Goal: Transaction & Acquisition: Purchase product/service

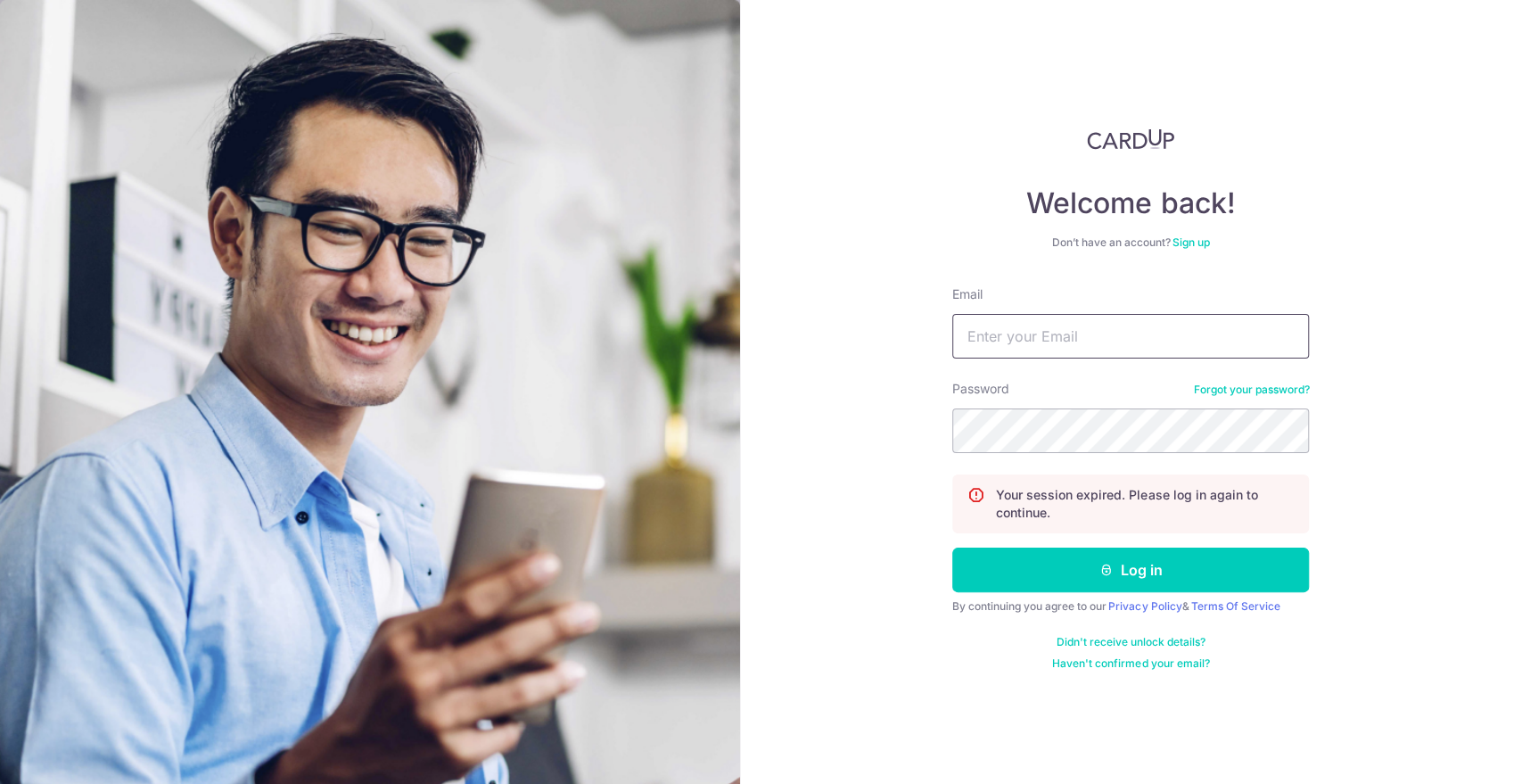
click at [952, 547] on button "Log in" at bounding box center [1130, 569] width 357 height 44
drag, startPoint x: 1118, startPoint y: 334, endPoint x: 1118, endPoint y: 346, distance: 12.0
click at [1118, 334] on input "Email" at bounding box center [1130, 335] width 357 height 44
click at [952, 547] on button "Log in" at bounding box center [1130, 569] width 357 height 44
type input "[EMAIL_ADDRESS][DOMAIN_NAME]"
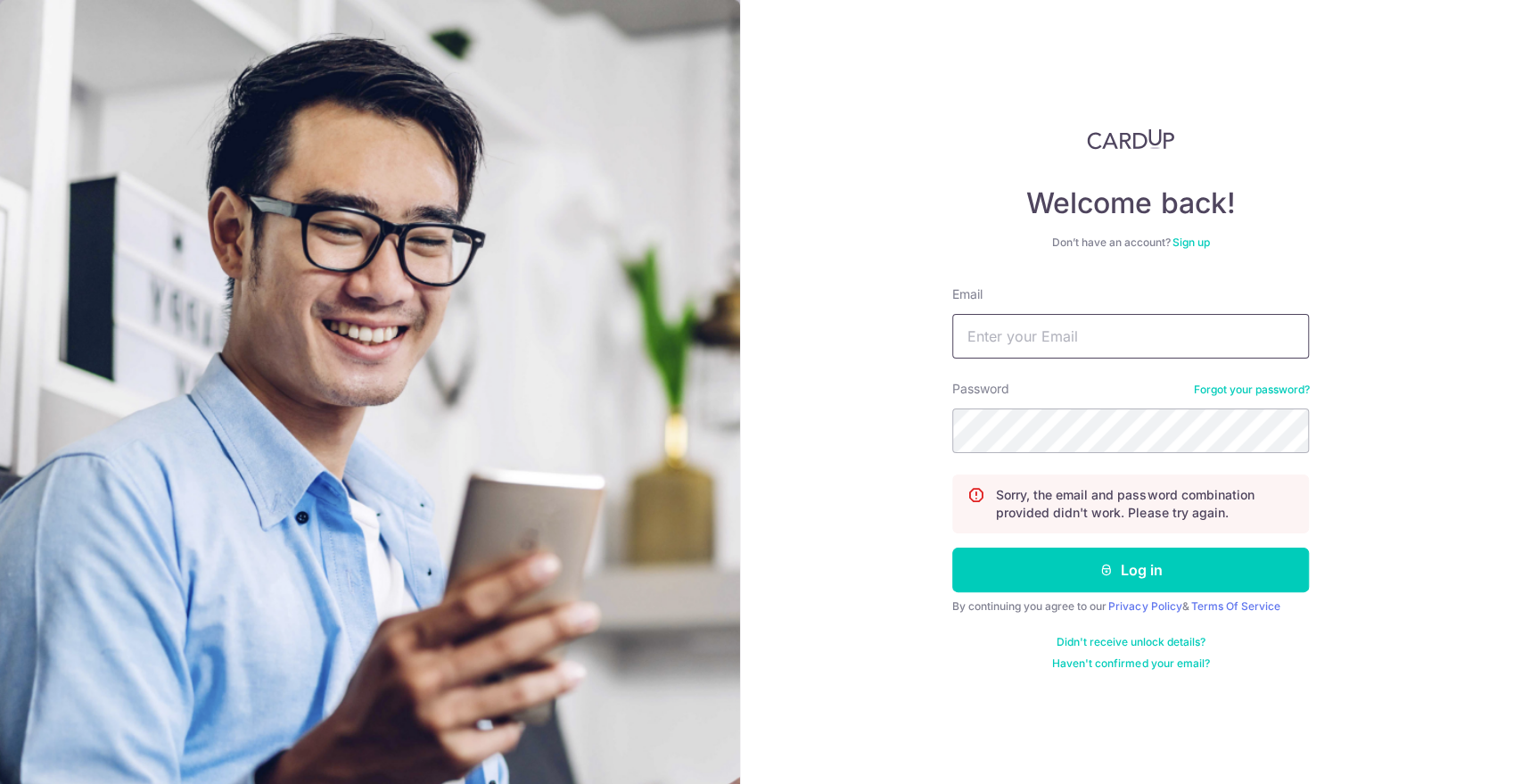
drag, startPoint x: 1128, startPoint y: 319, endPoint x: 1127, endPoint y: 331, distance: 12.0
click at [1127, 325] on input "Email" at bounding box center [1130, 335] width 357 height 44
type input "[EMAIL_ADDRESS][DOMAIN_NAME]"
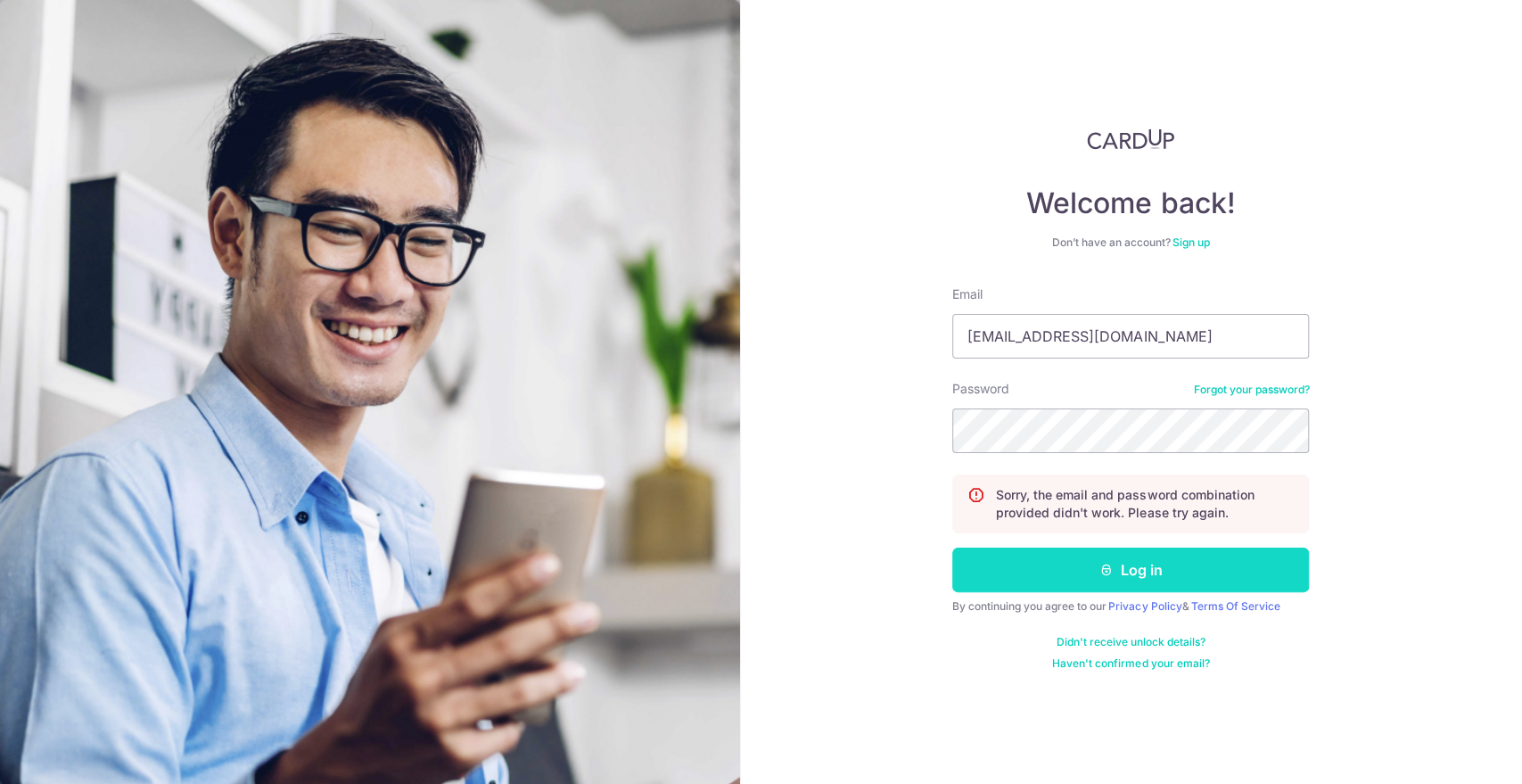
click at [1182, 565] on button "Log in" at bounding box center [1130, 569] width 357 height 44
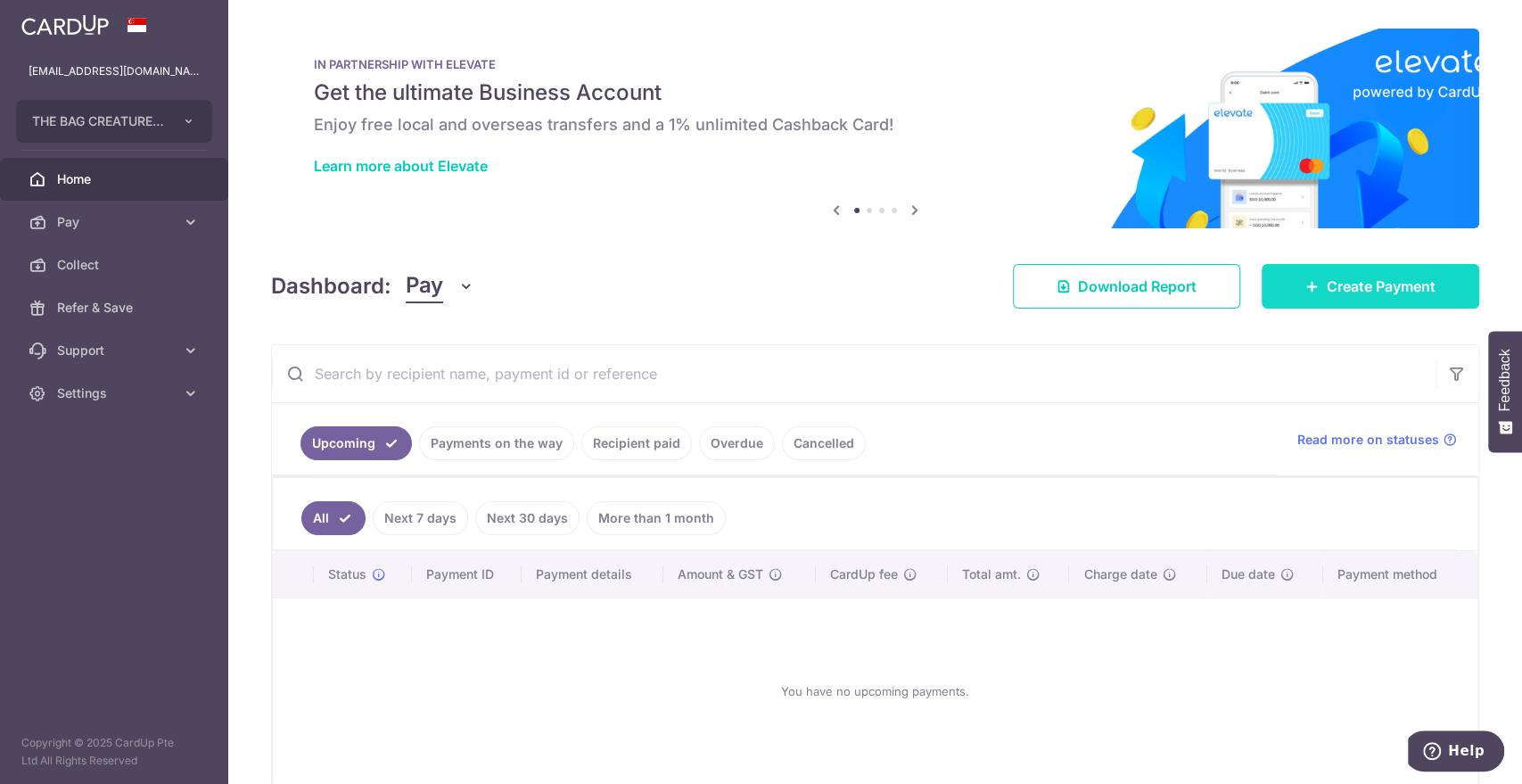
click at [1343, 290] on span "Create Payment" at bounding box center [1381, 286] width 108 height 22
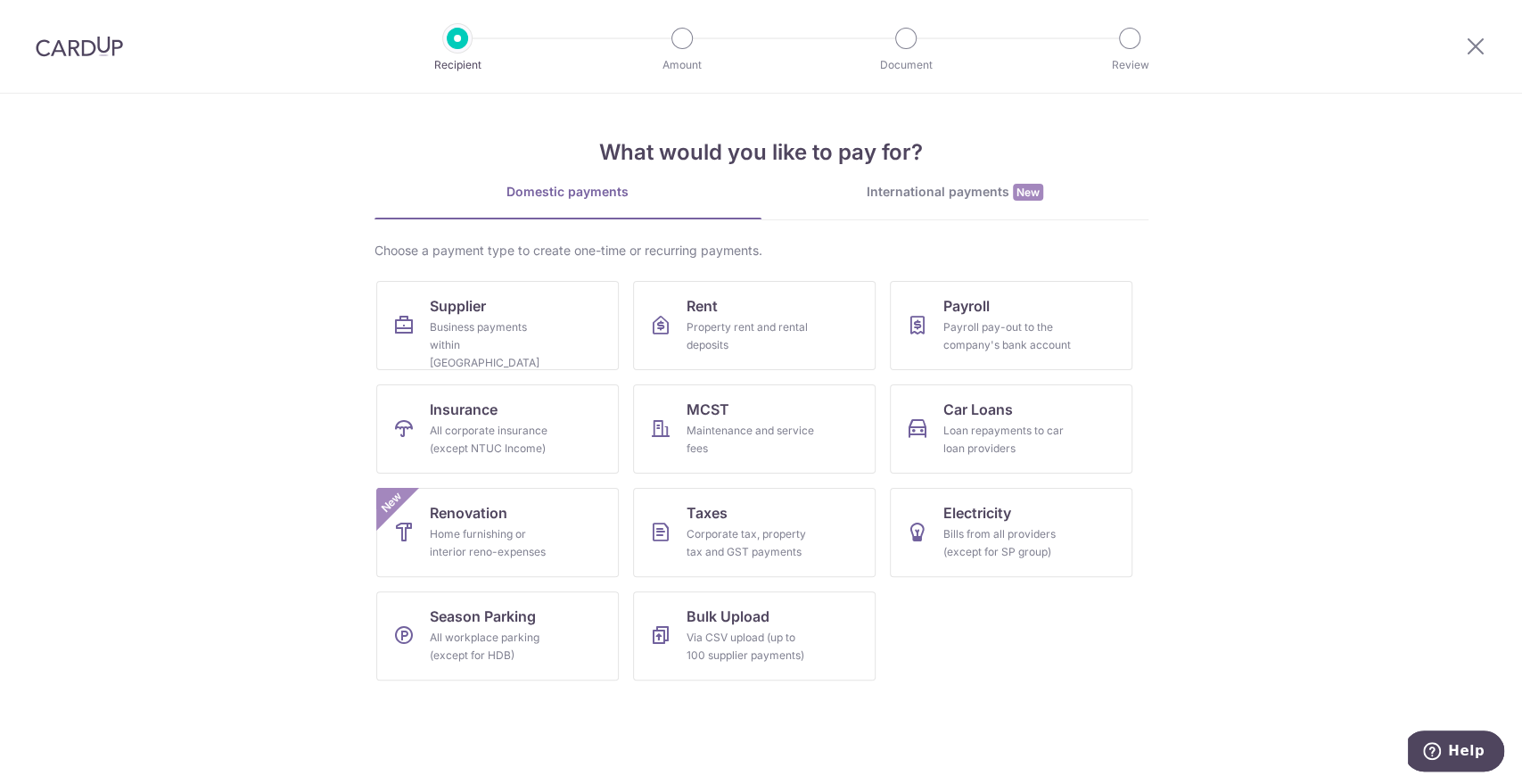
click at [945, 191] on div "International payments New" at bounding box center [955, 191] width 387 height 19
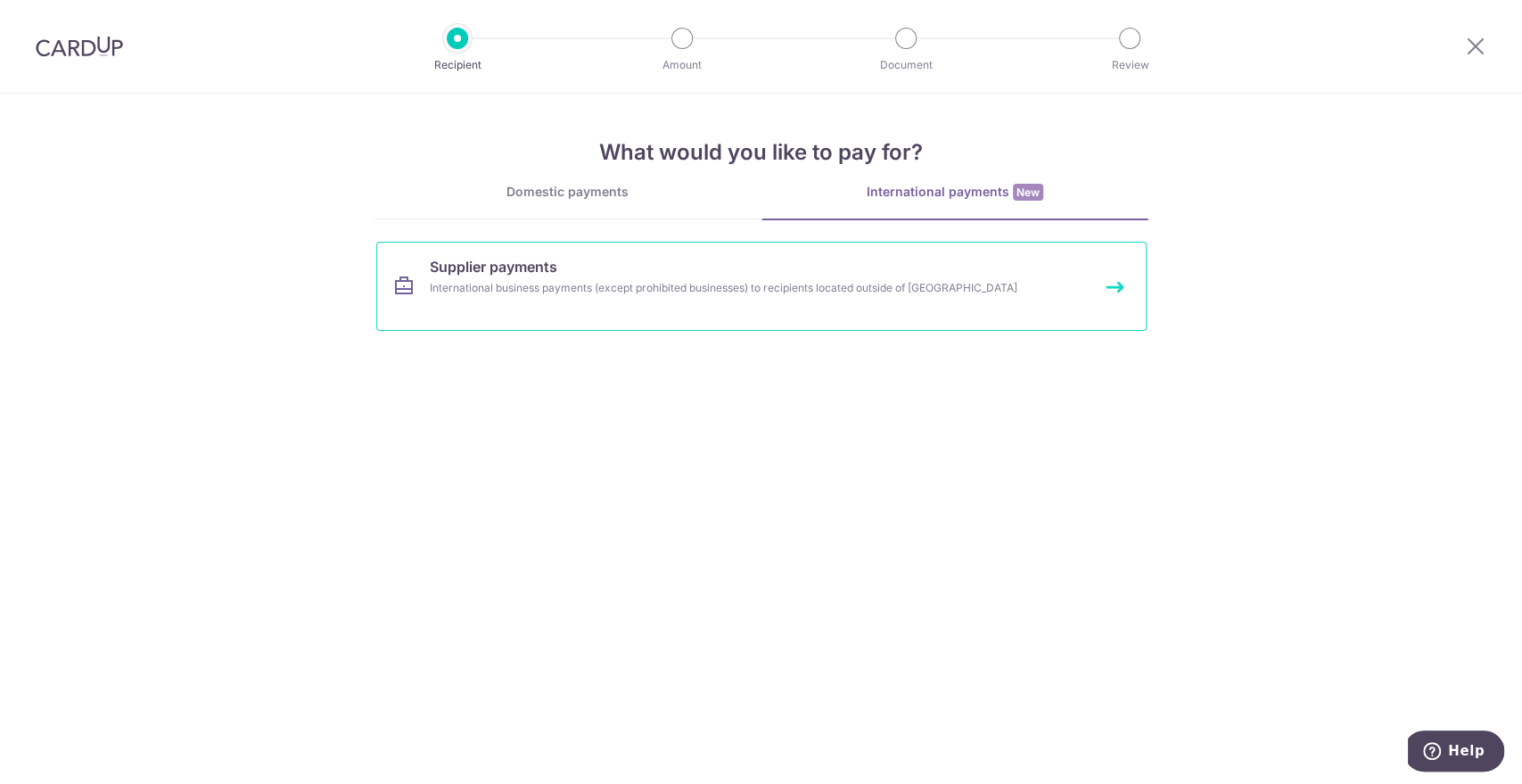
click at [697, 260] on link "Supplier payments International business payments (except prohibited businesses…" at bounding box center [761, 286] width 770 height 89
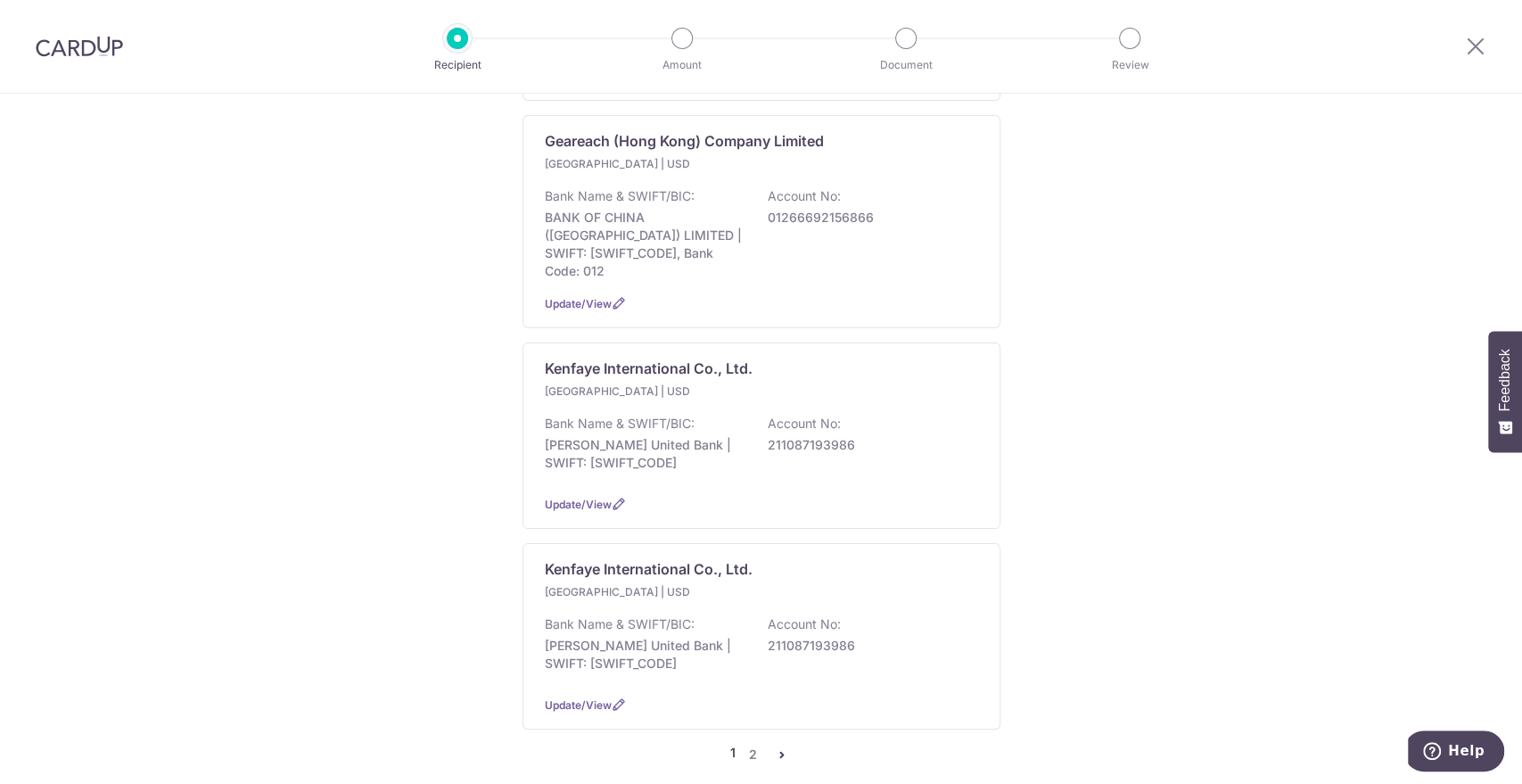
scroll to position [1738, 0]
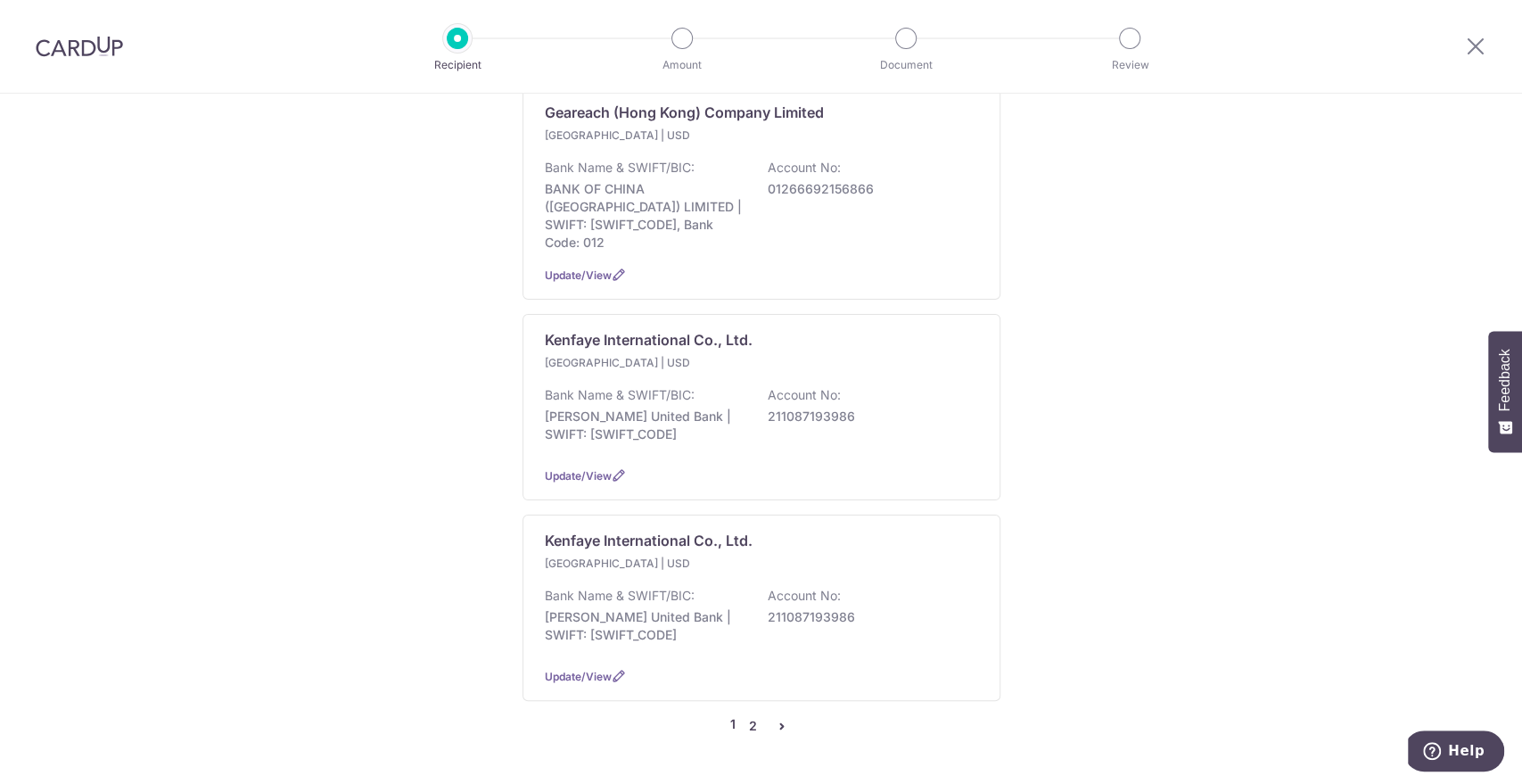
click at [751, 715] on link "2" at bounding box center [753, 726] width 22 height 22
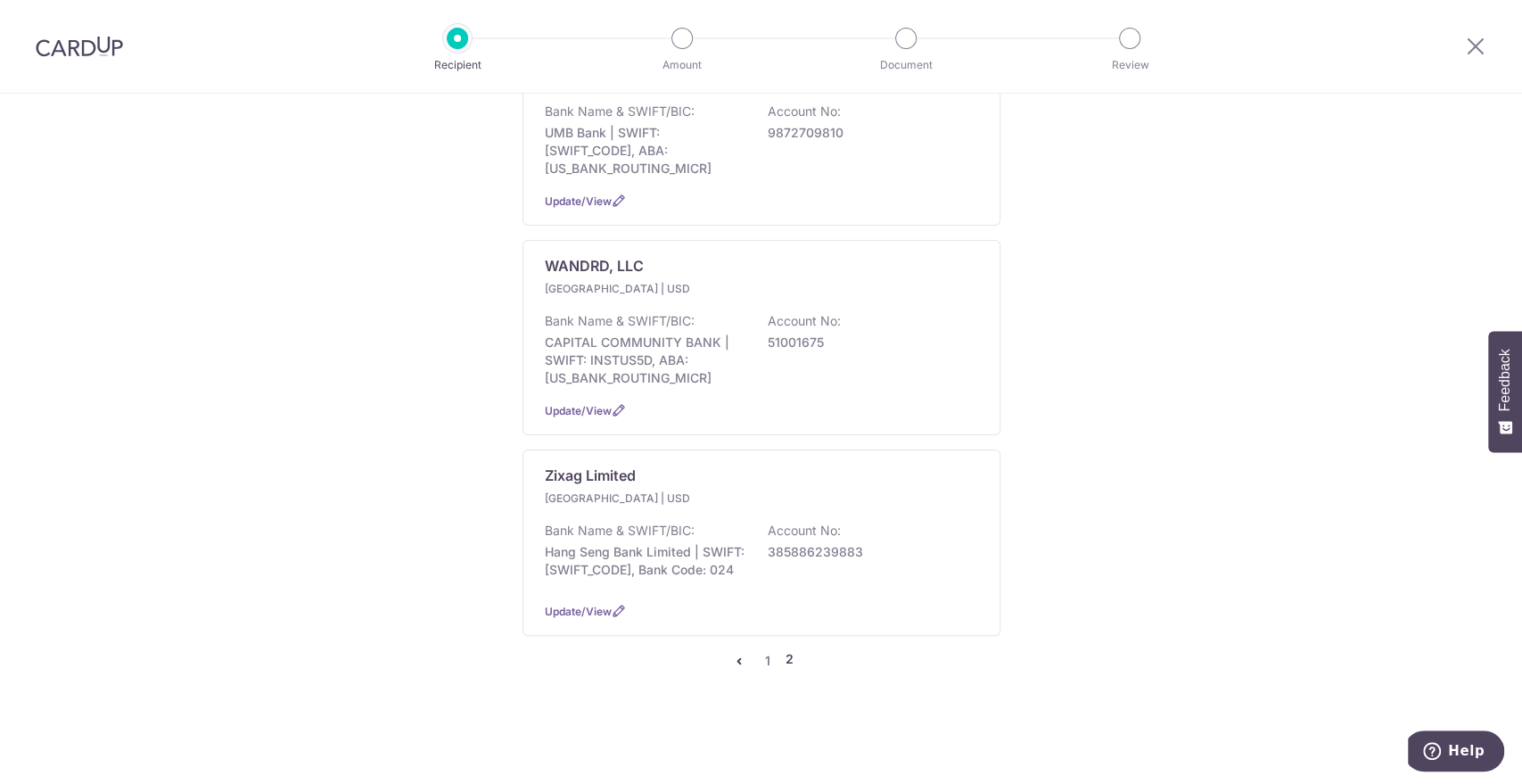
scroll to position [0, 0]
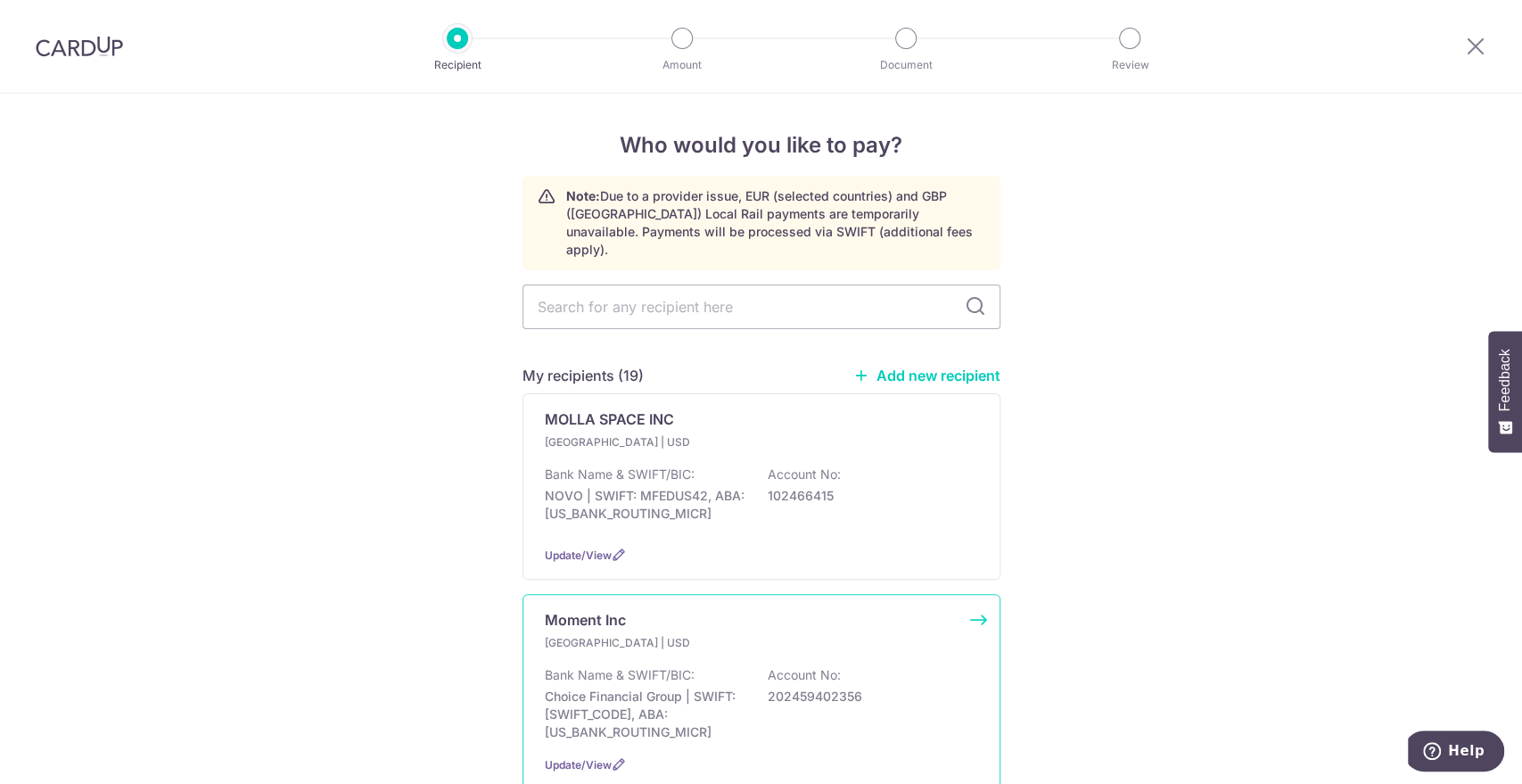
click at [745, 689] on div "Bank Name & SWIFT/BIC: Choice Financial Group | SWIFT: CHFGUS44021, ABA: 091311…" at bounding box center [761, 703] width 434 height 75
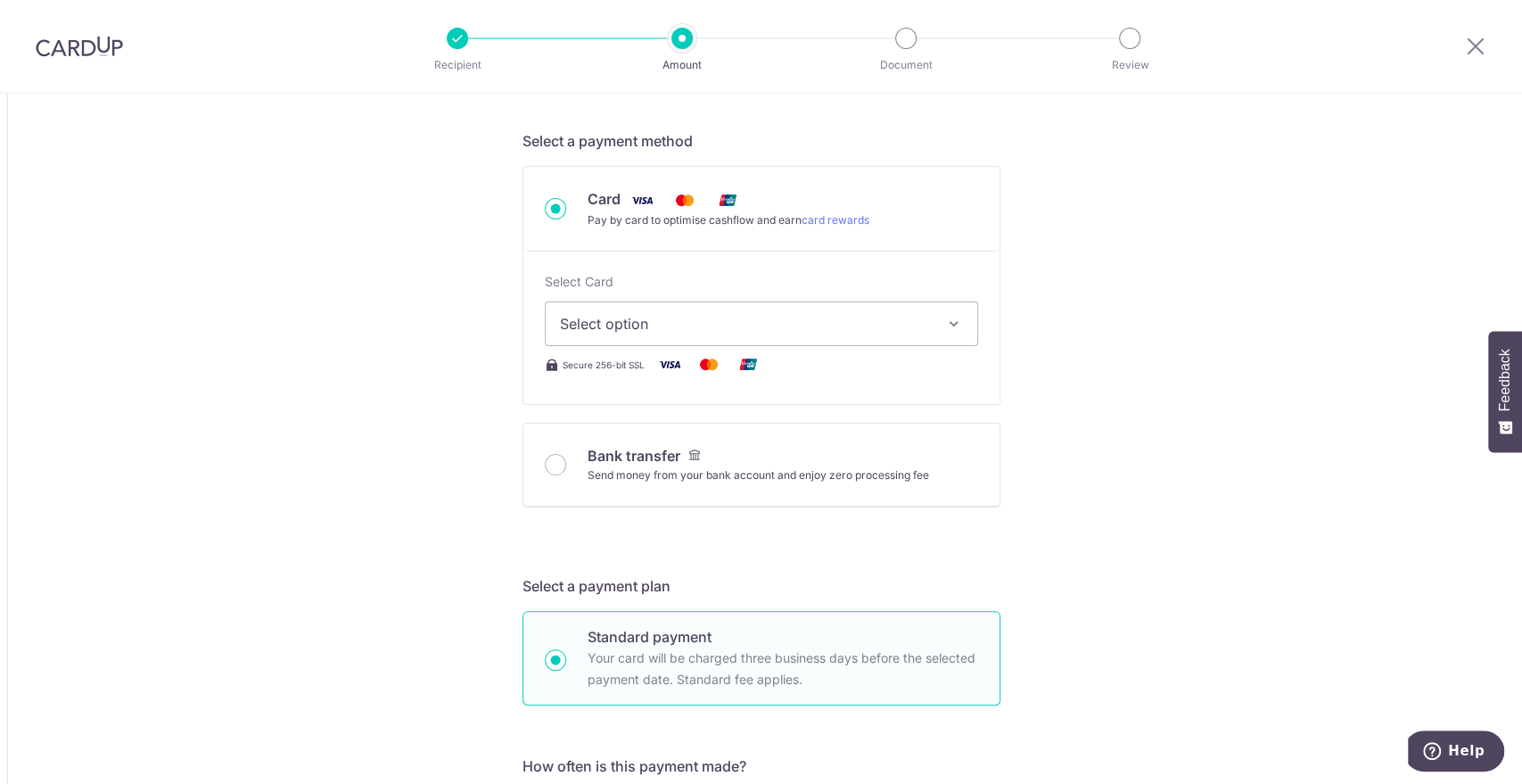
scroll to position [499, 0]
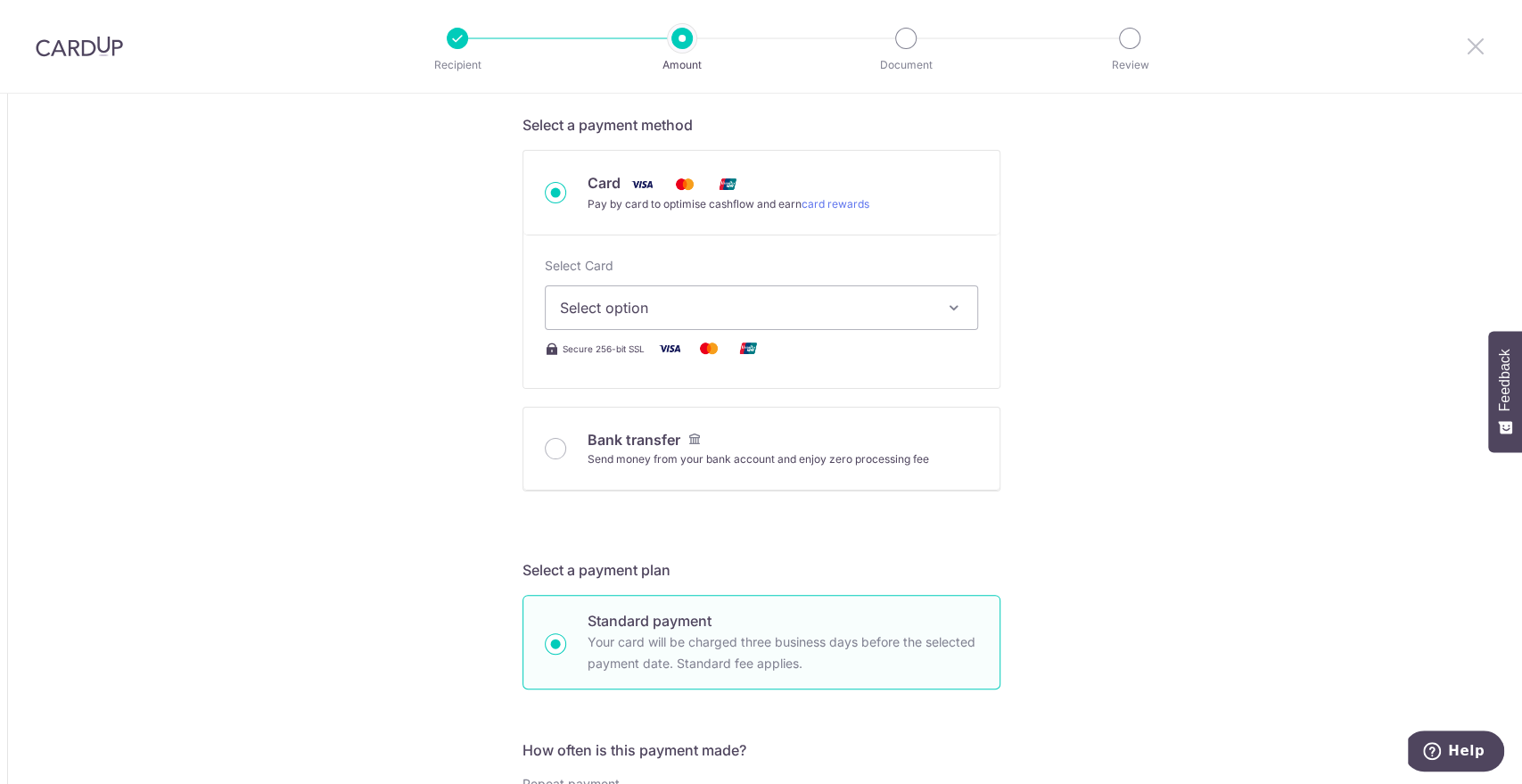
click at [1469, 45] on icon at bounding box center [1476, 45] width 22 height 23
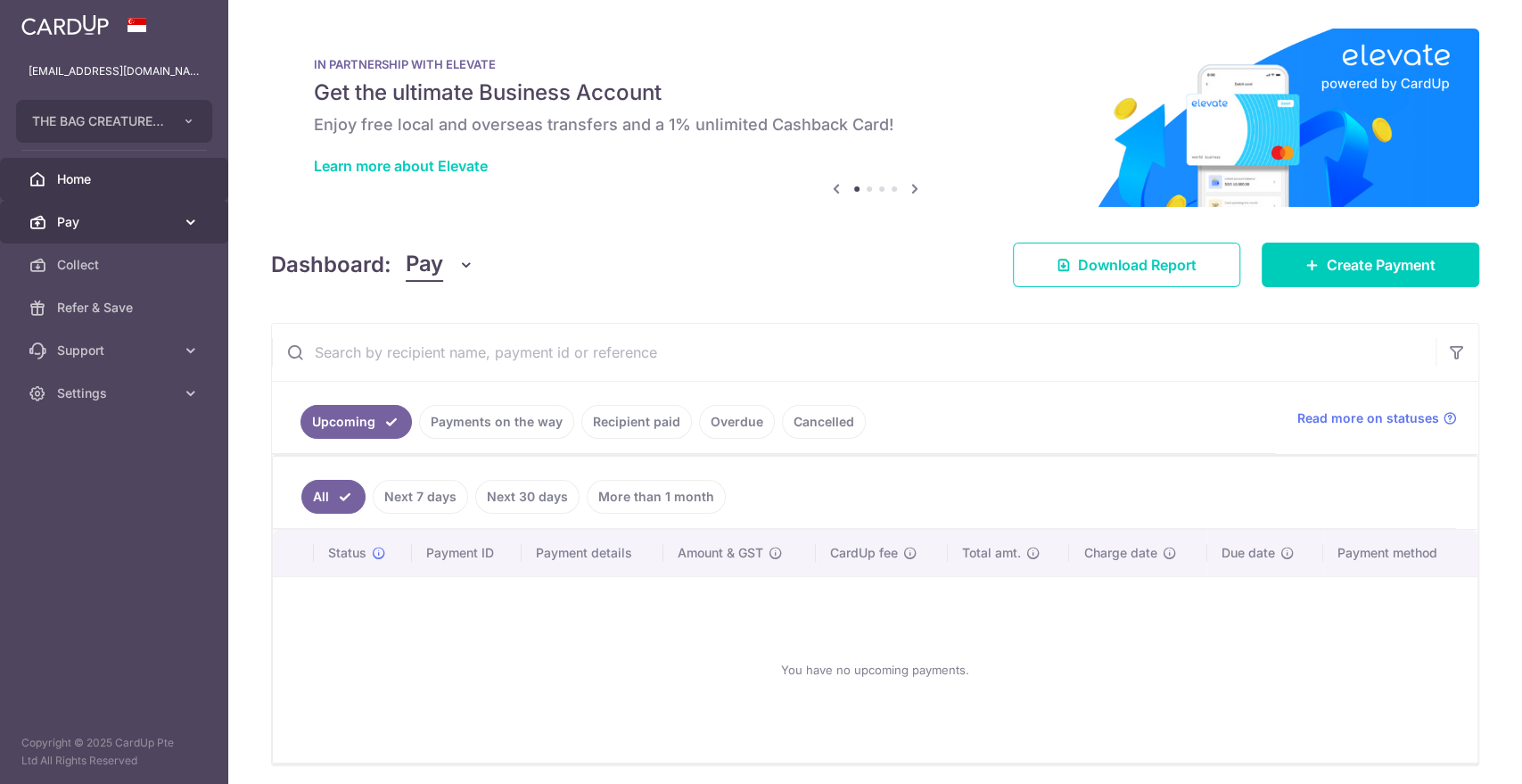
click at [140, 228] on span "Pay" at bounding box center [116, 222] width 117 height 18
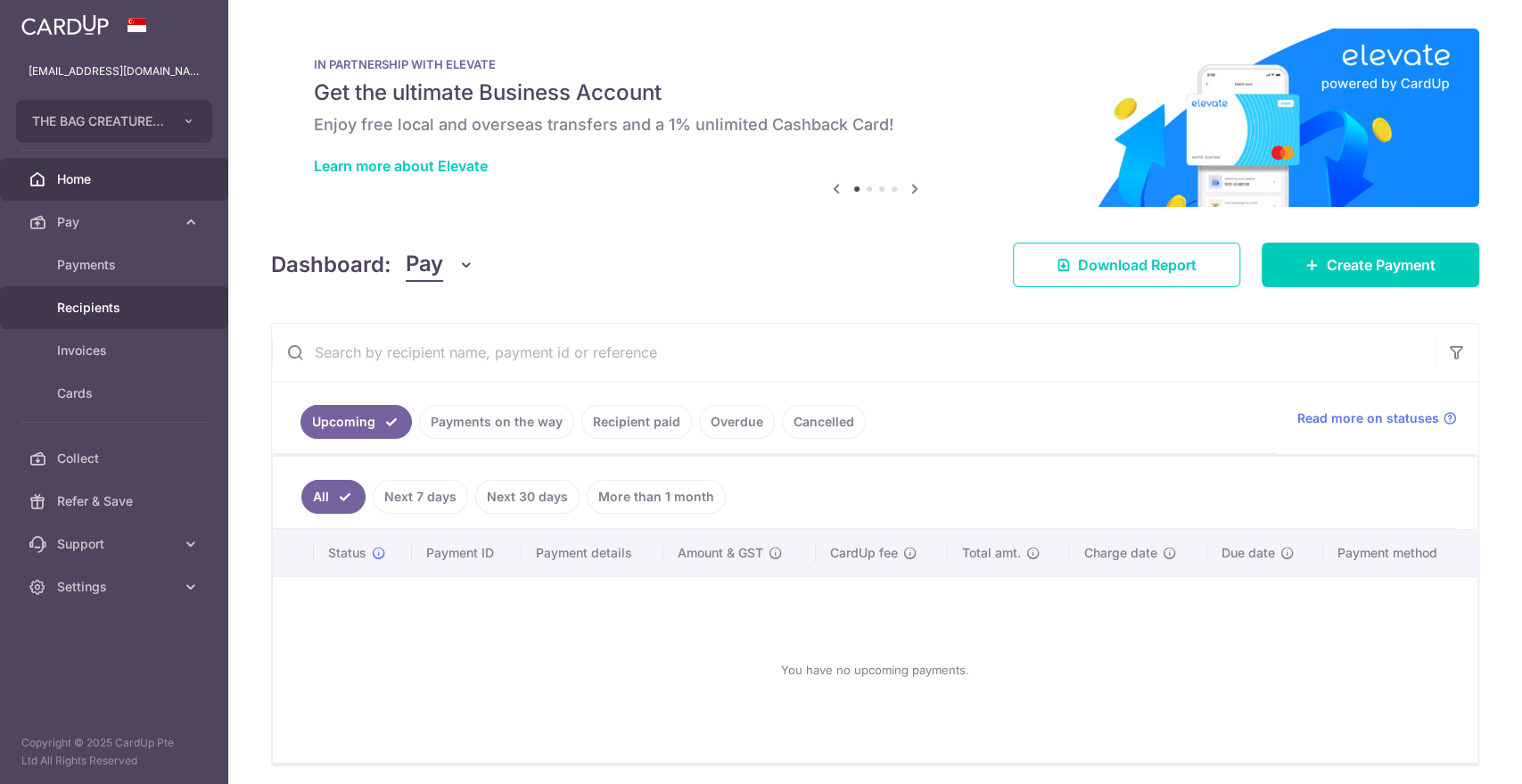
click at [82, 309] on span "Recipients" at bounding box center [116, 308] width 117 height 18
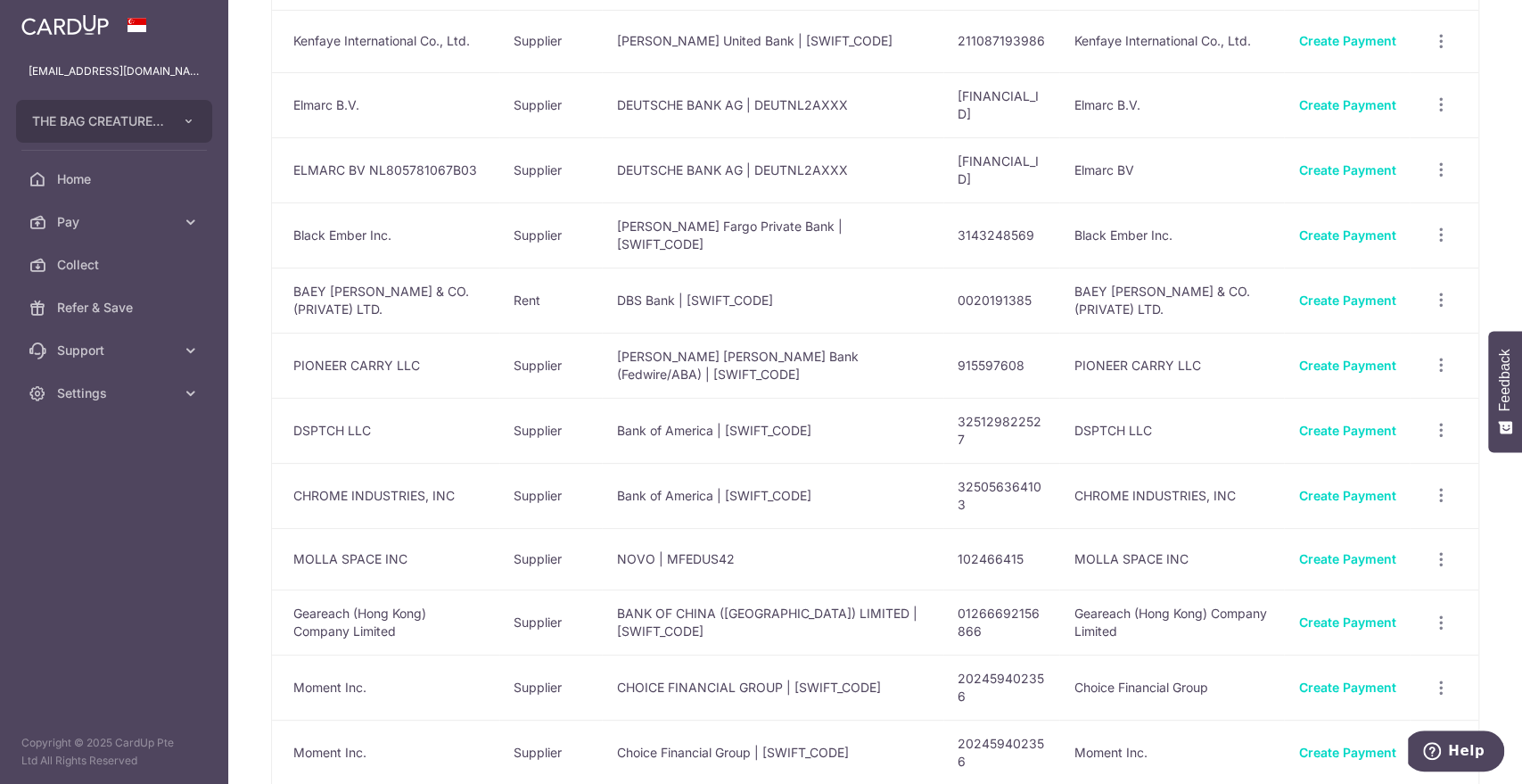
scroll to position [886, 0]
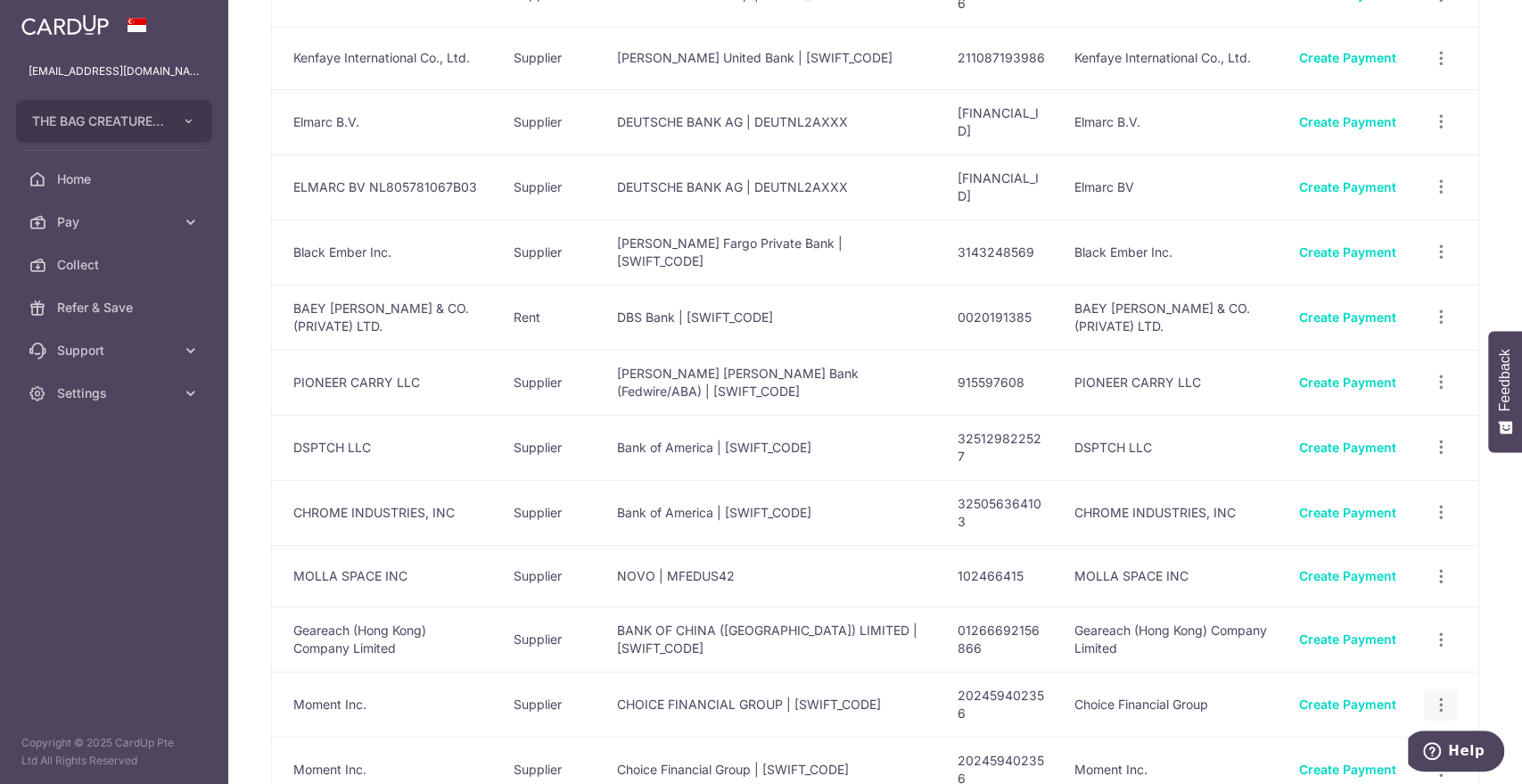
click at [1431, 695] on icon "button" at bounding box center [1440, 705] width 19 height 19
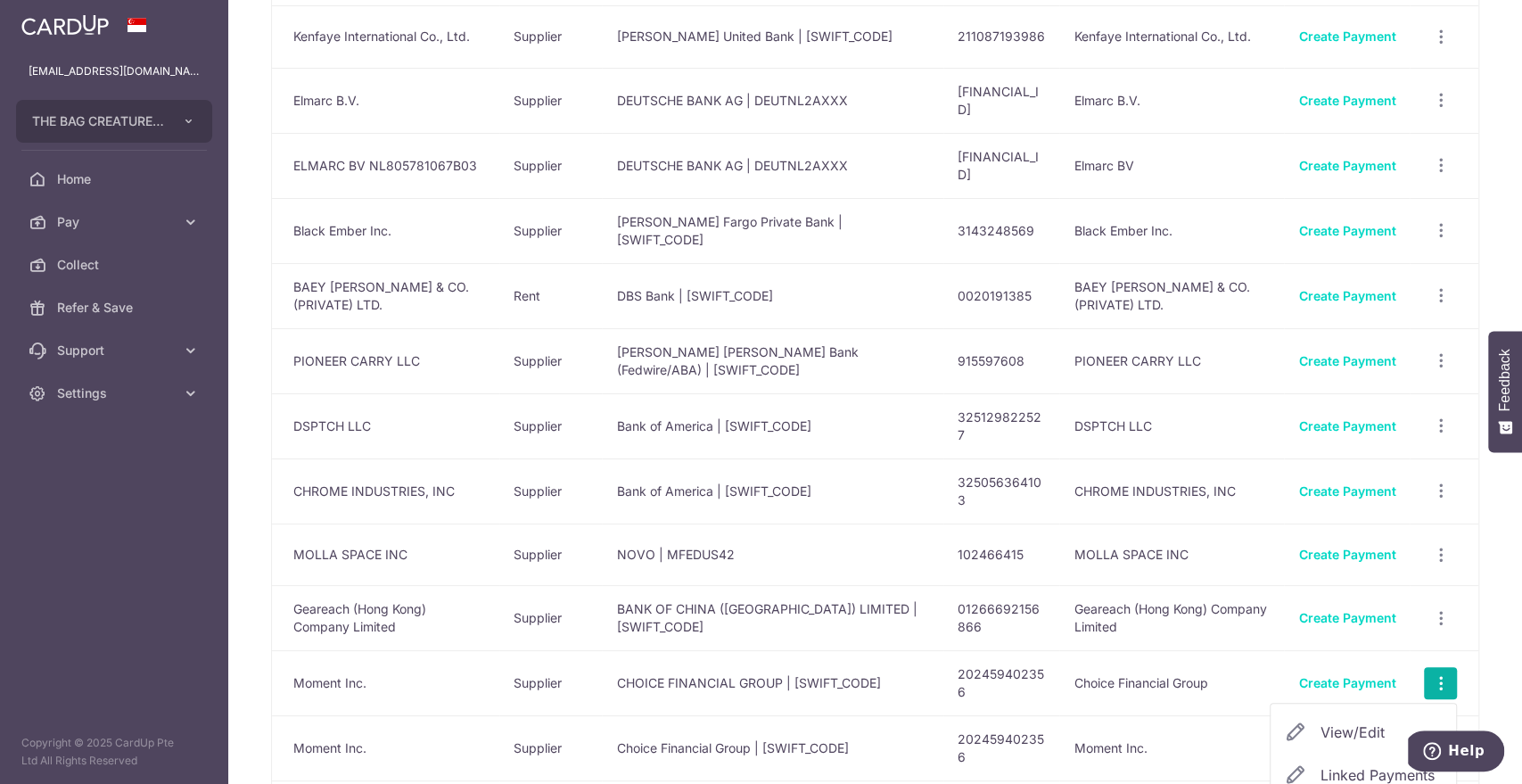
scroll to position [909, 0]
click at [1321, 721] on span "View/Edit" at bounding box center [1381, 732] width 121 height 22
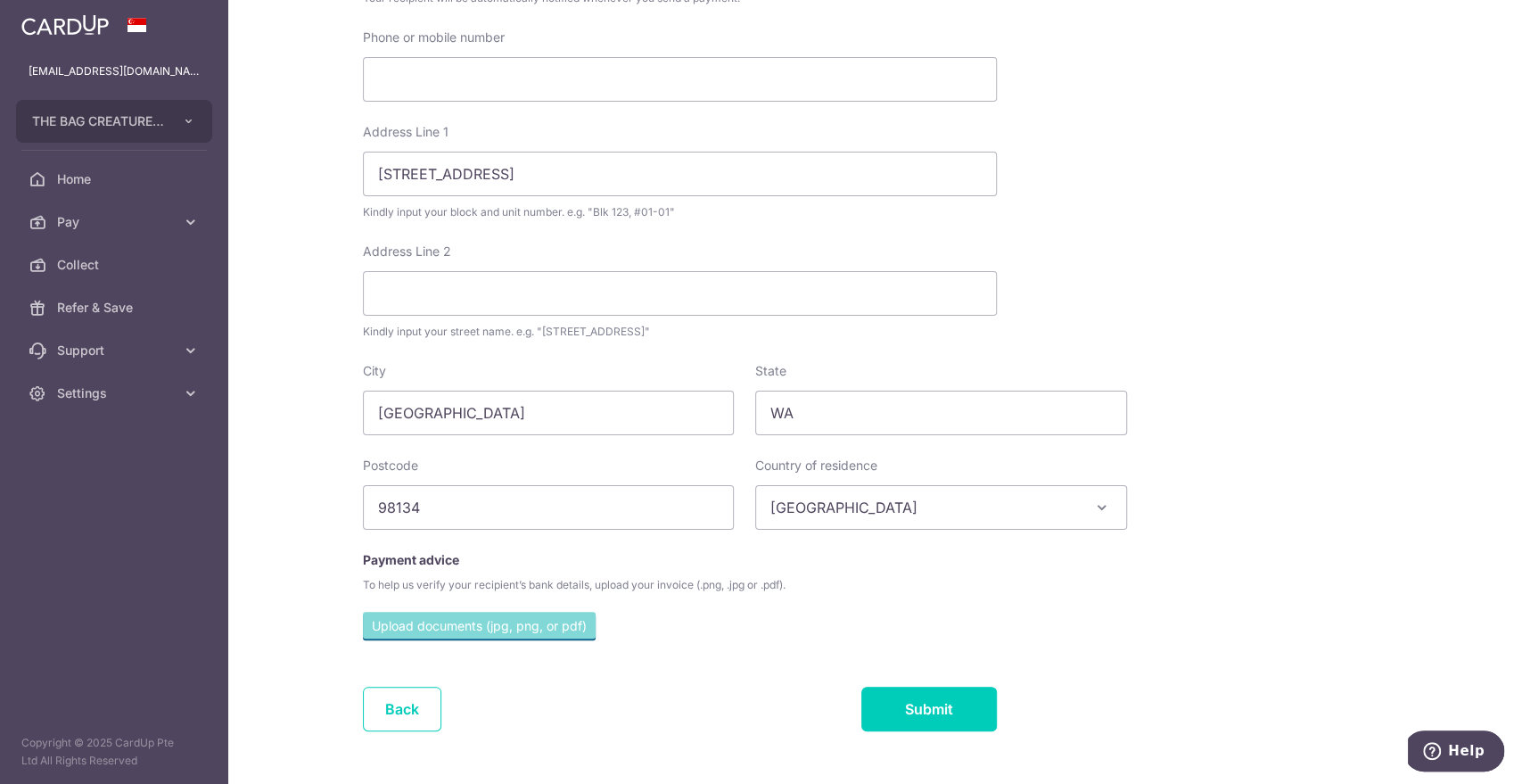
scroll to position [556, 0]
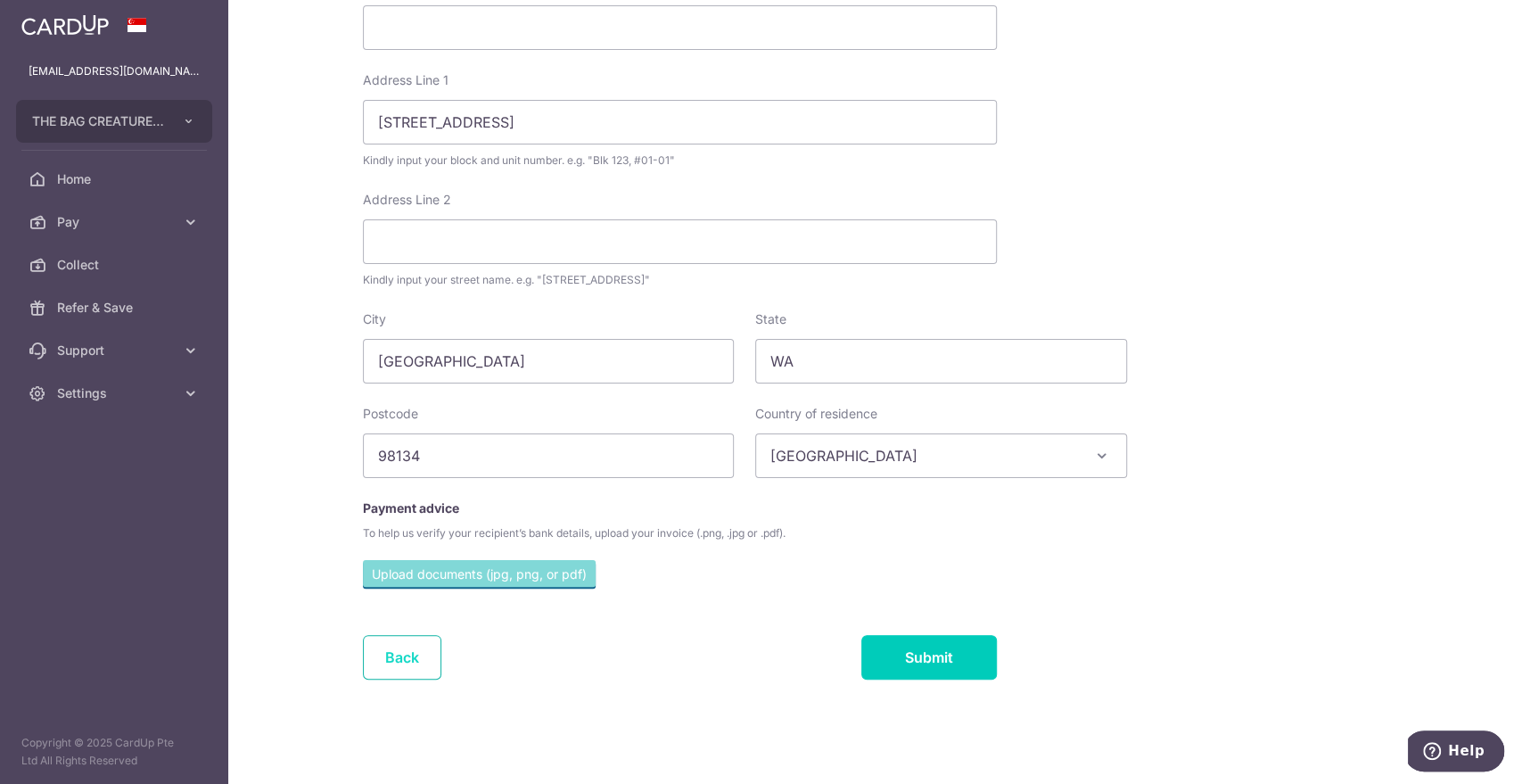
click at [400, 657] on link "Back" at bounding box center [402, 657] width 79 height 44
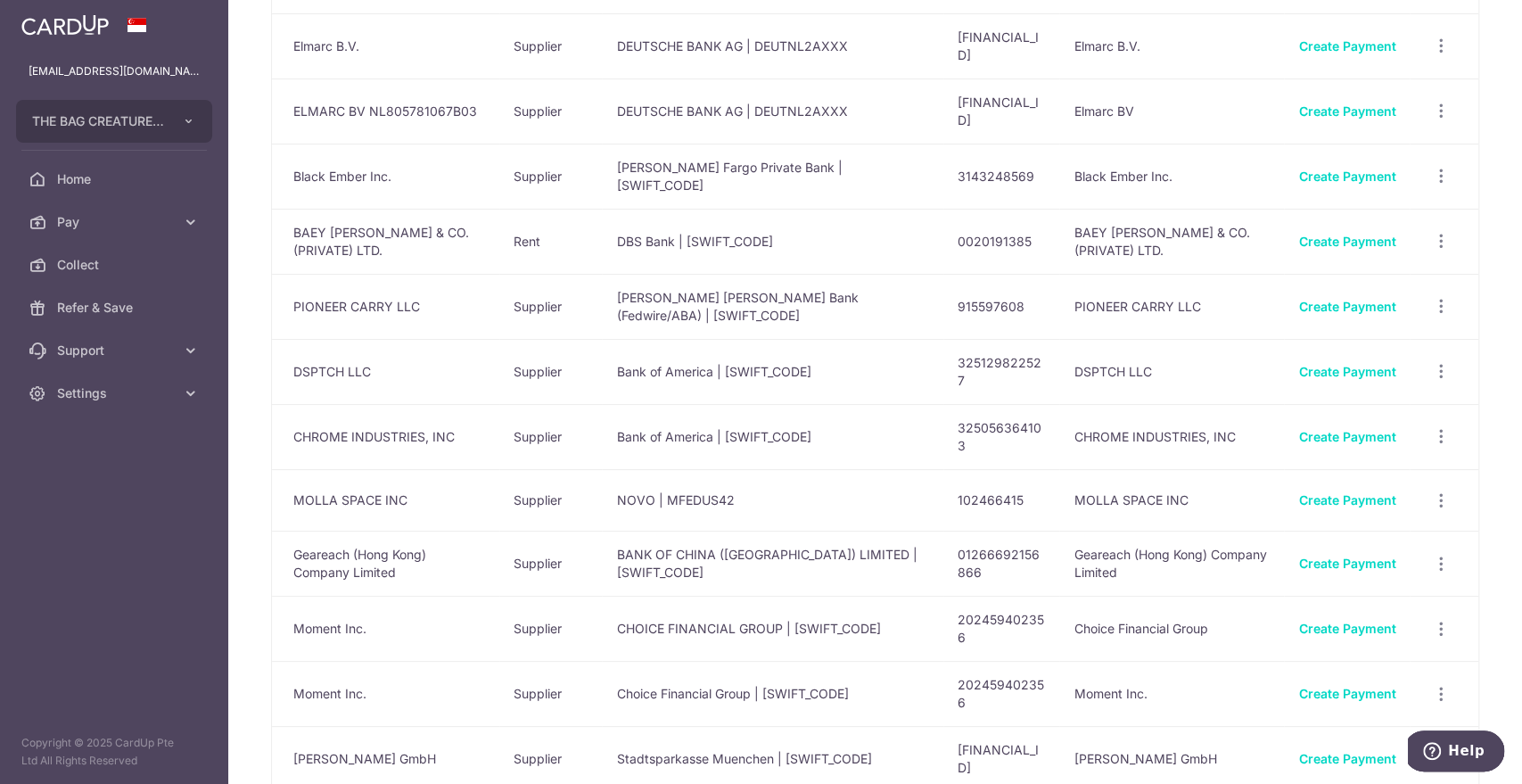
scroll to position [960, 0]
click at [1311, 687] on link "Create Payment" at bounding box center [1347, 695] width 98 height 15
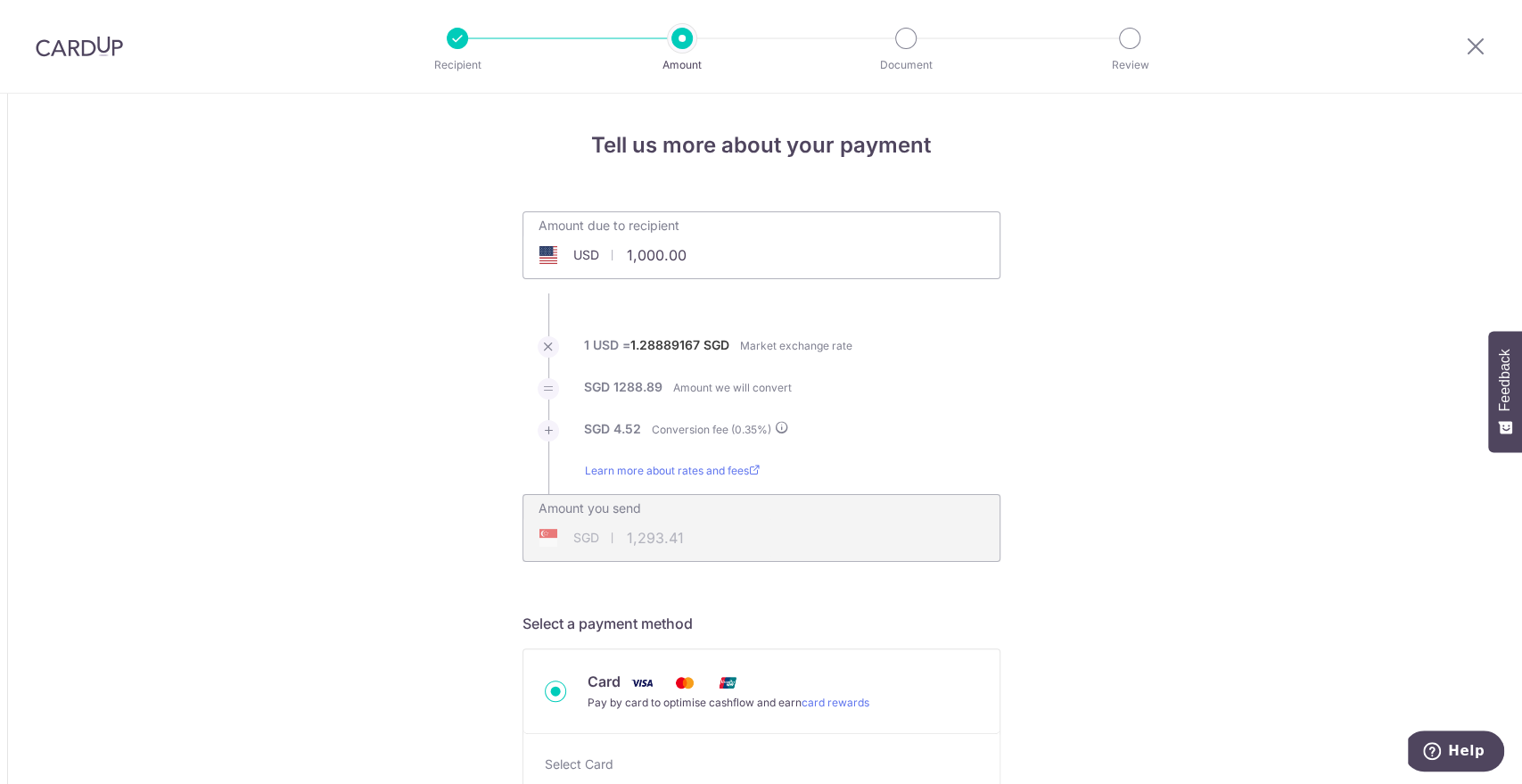
click at [667, 256] on input "1,000.00" at bounding box center [660, 255] width 275 height 41
paste input "5,120.51"
click at [992, 404] on li "SGD 1288.89 Amount we will convert" at bounding box center [761, 399] width 478 height 42
type input "5,120.51"
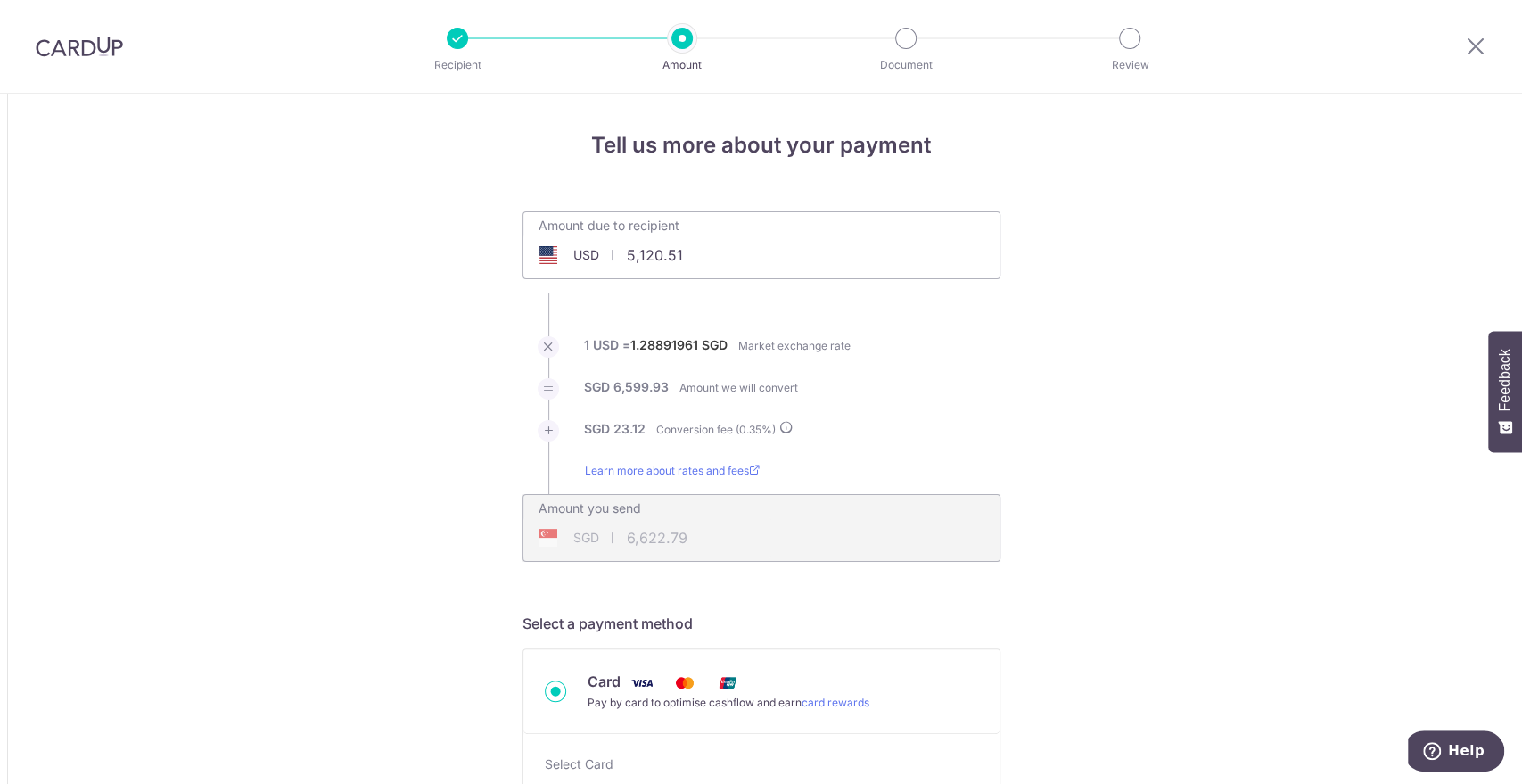
type input "6,622.79"
drag, startPoint x: 634, startPoint y: 254, endPoint x: 1025, endPoint y: 263, distance: 391.1
click at [634, 254] on input "5,120.51" at bounding box center [660, 255] width 275 height 41
type input "5,120.51"
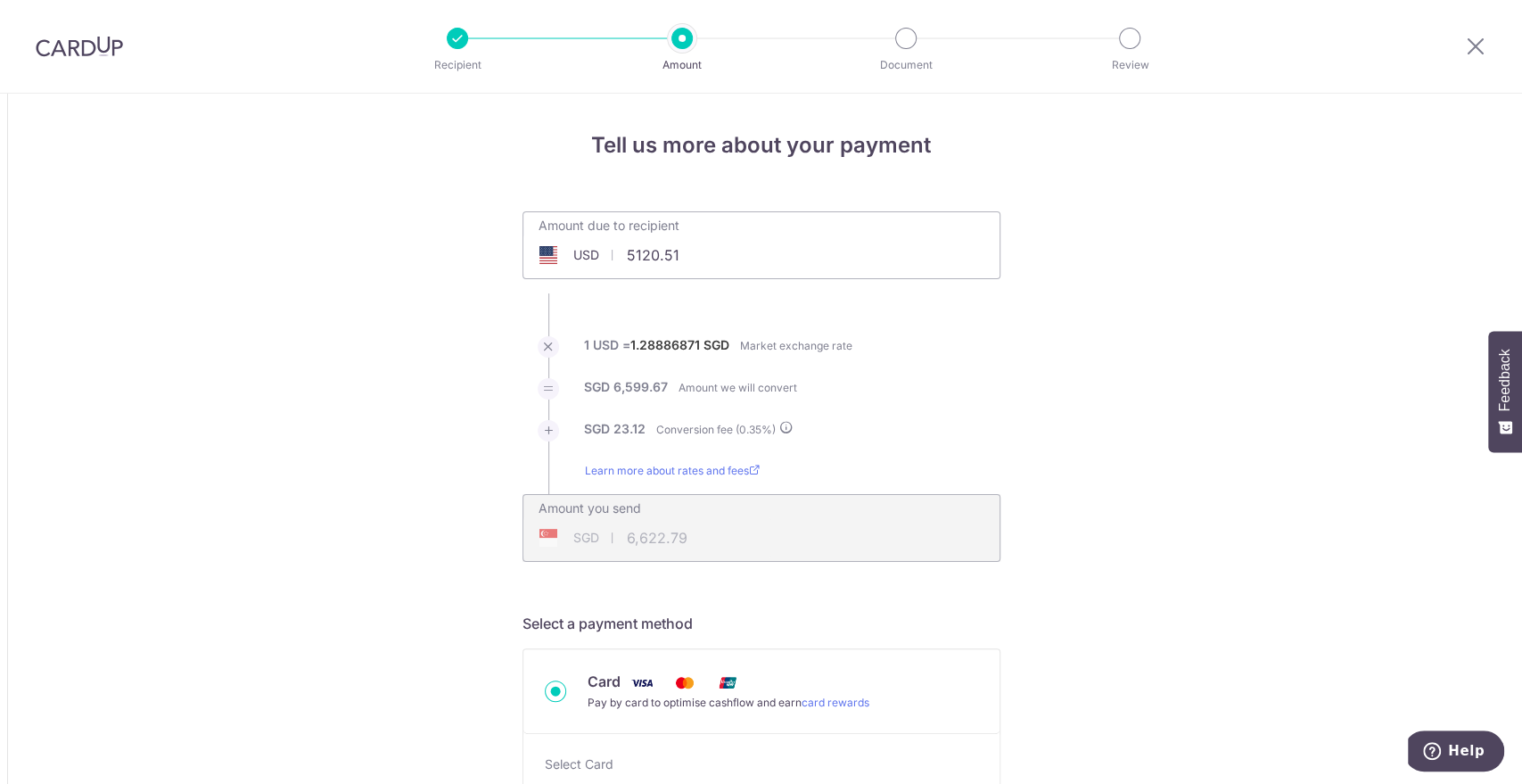
type input "6,622.87"
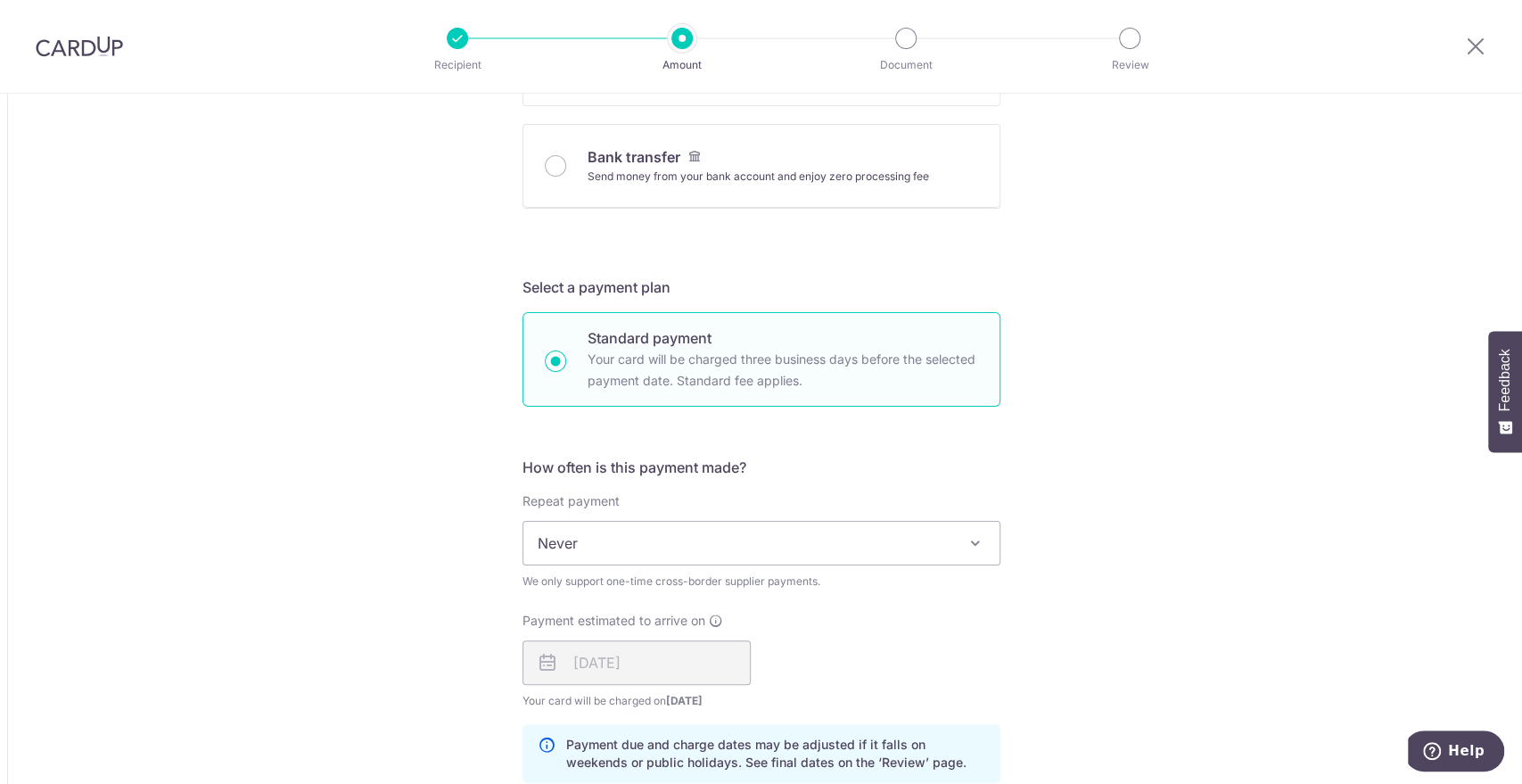
click at [1225, 306] on div "Tell us more about your payment Amount due to recipient USD 5,120.51 5120.51 1 …" at bounding box center [761, 514] width 1522 height 2403
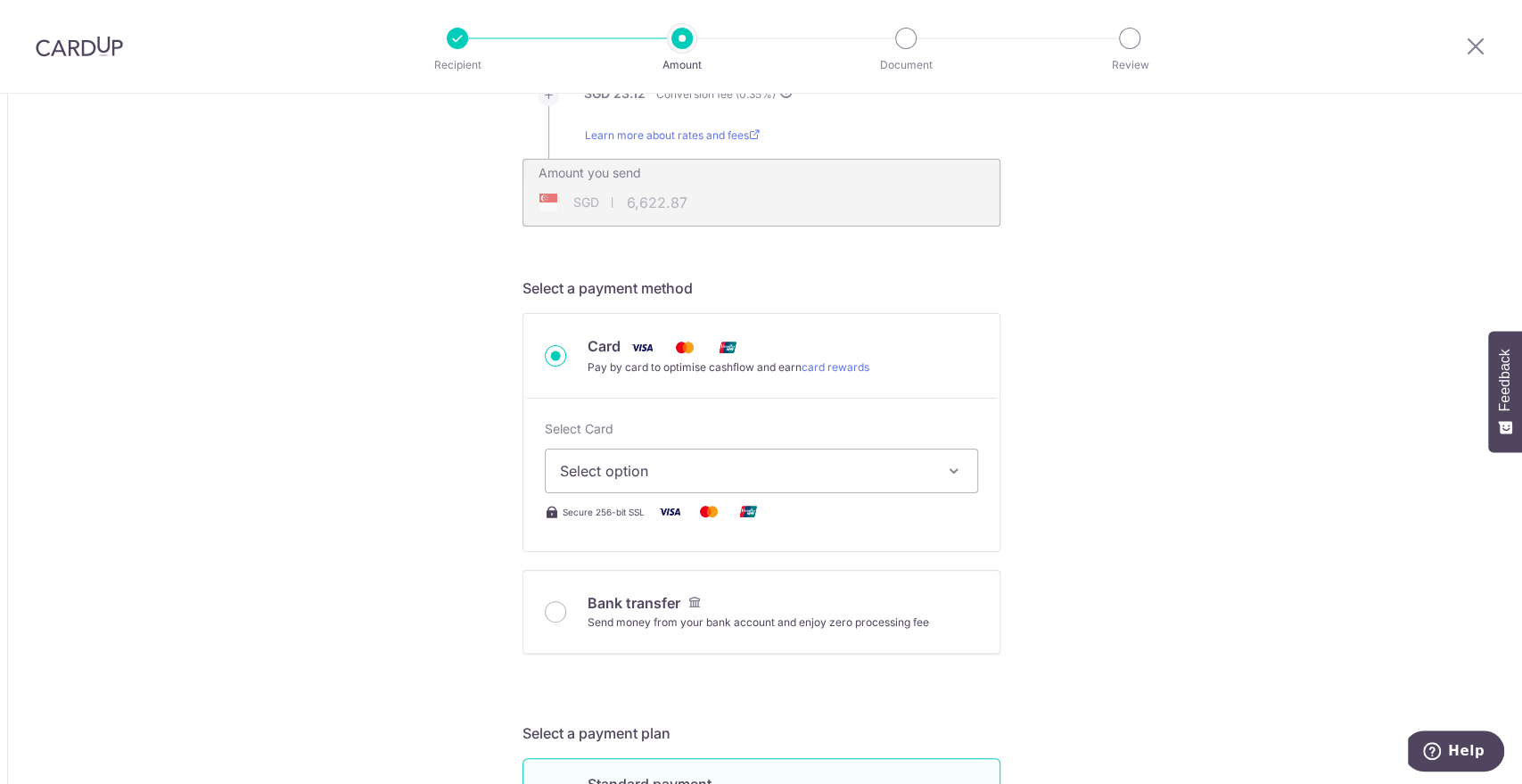
scroll to position [361, 0]
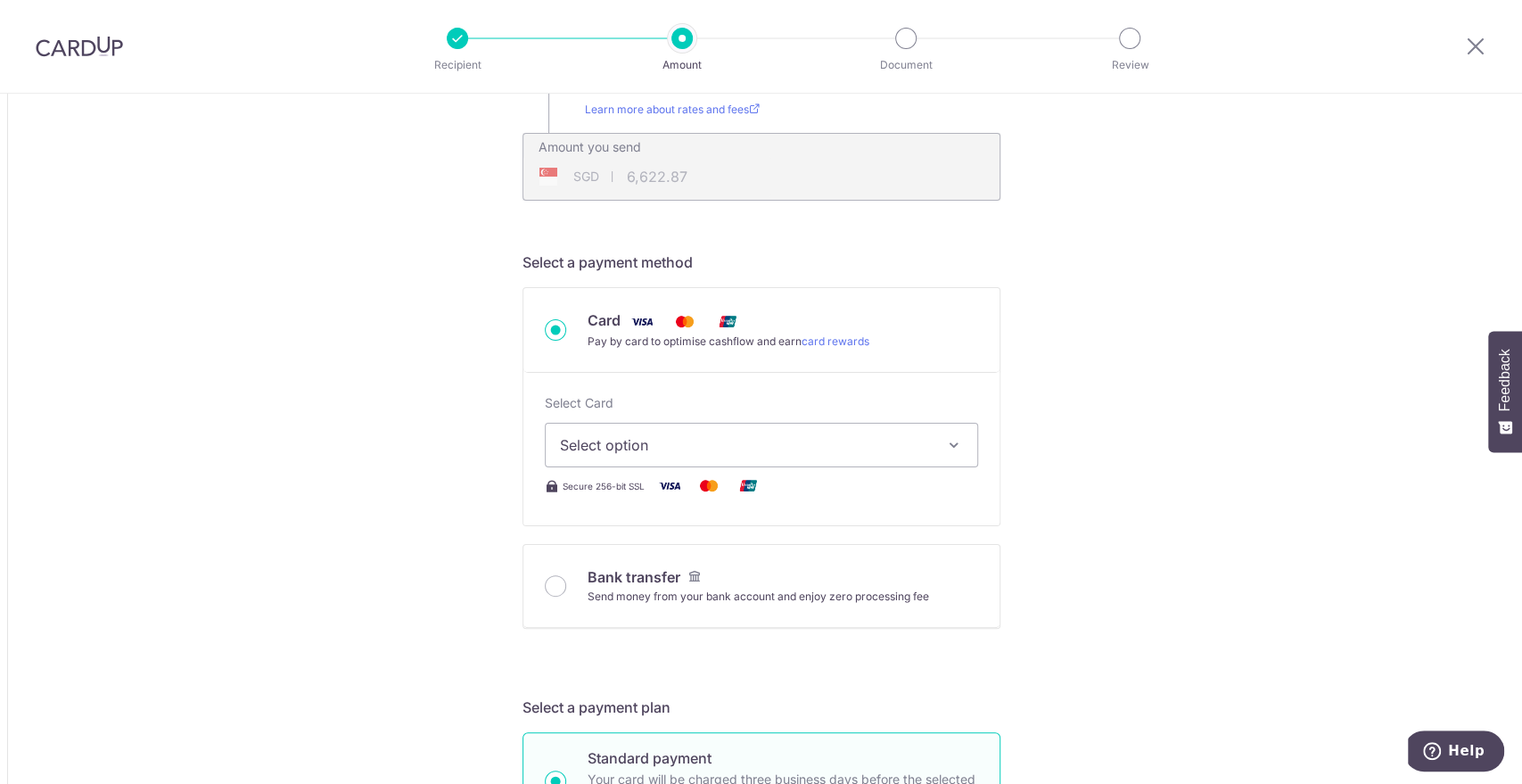
click at [775, 448] on span "Select option" at bounding box center [745, 445] width 371 height 22
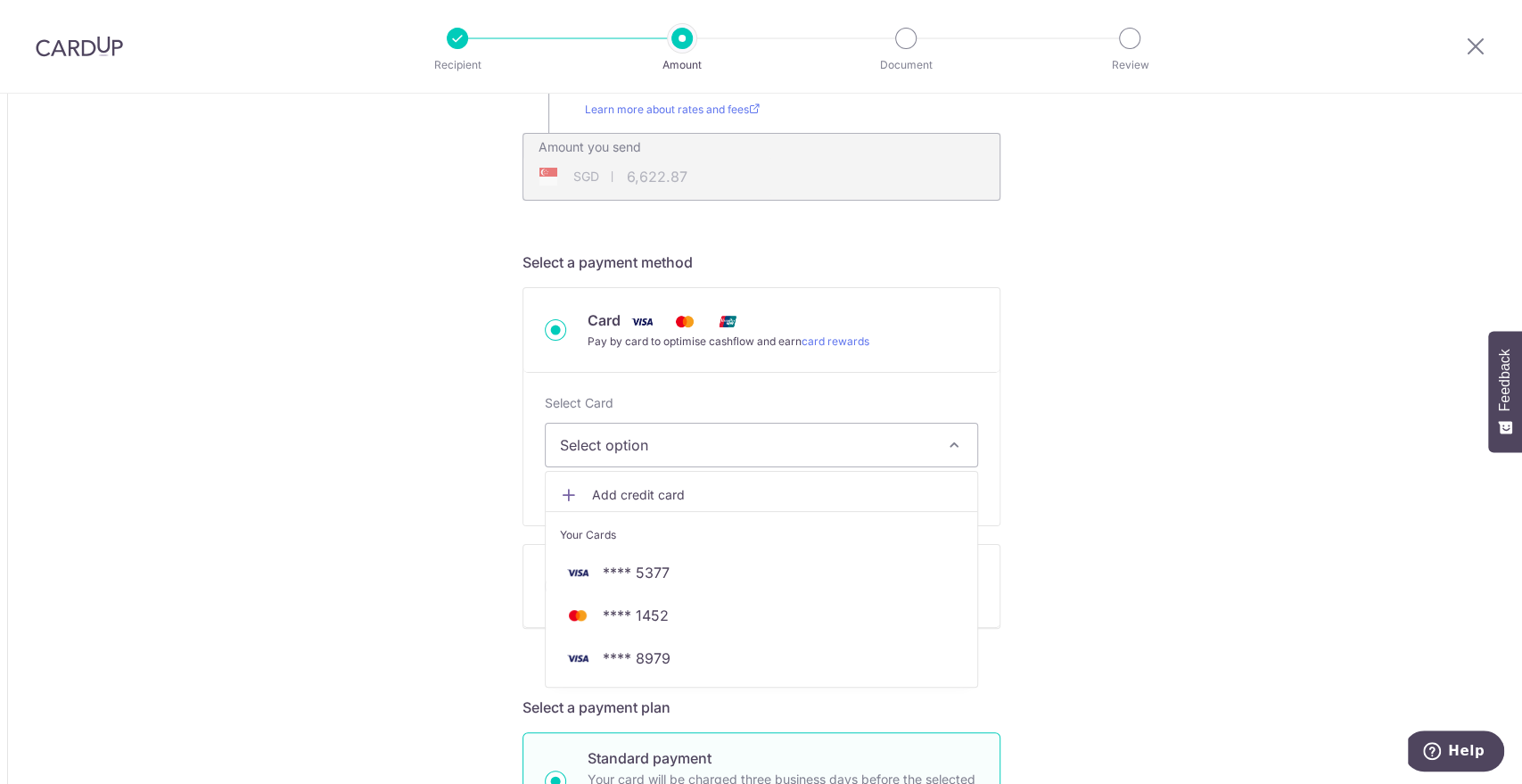
click at [628, 497] on span "Add credit card" at bounding box center [777, 495] width 371 height 18
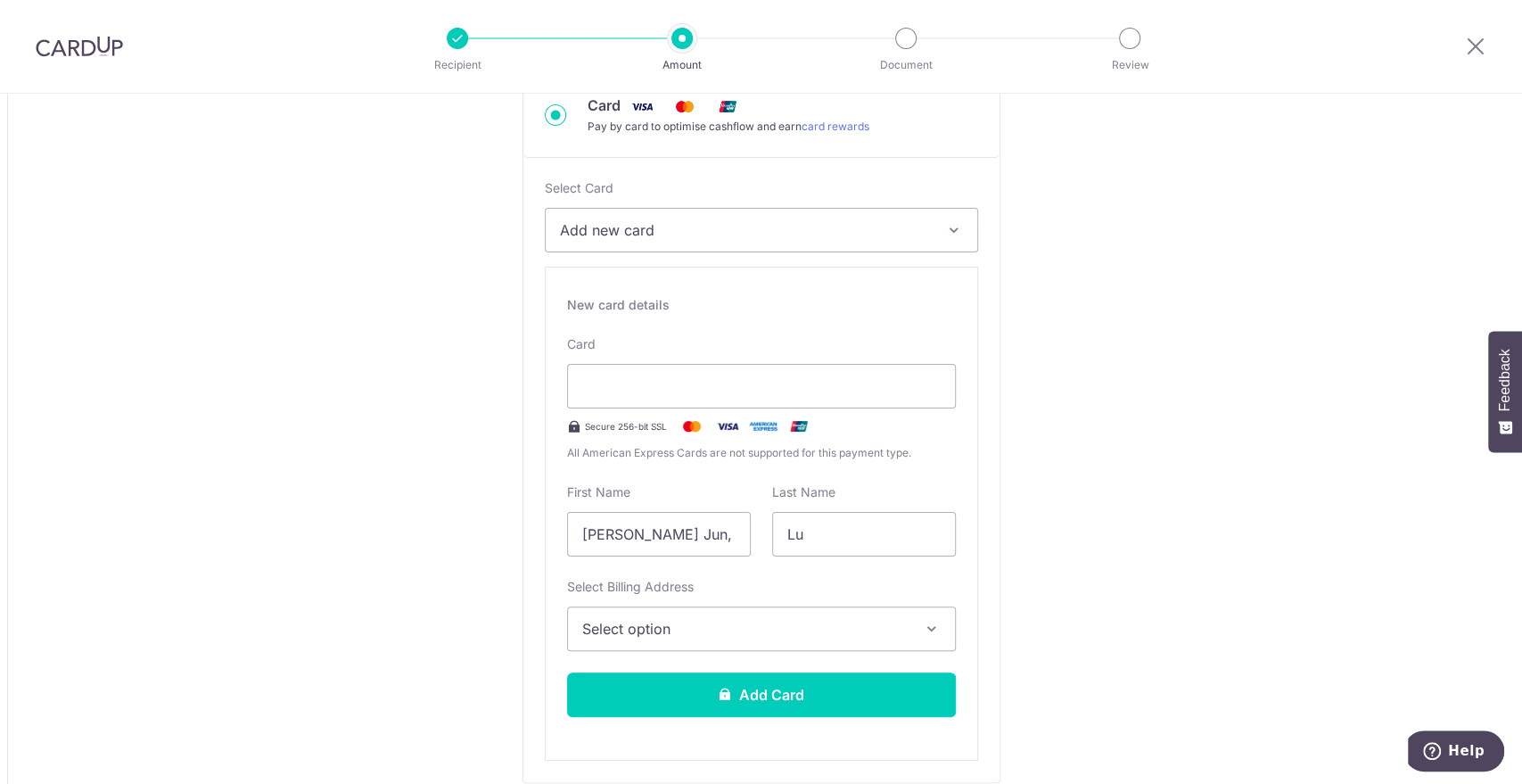
scroll to position [592, 0]
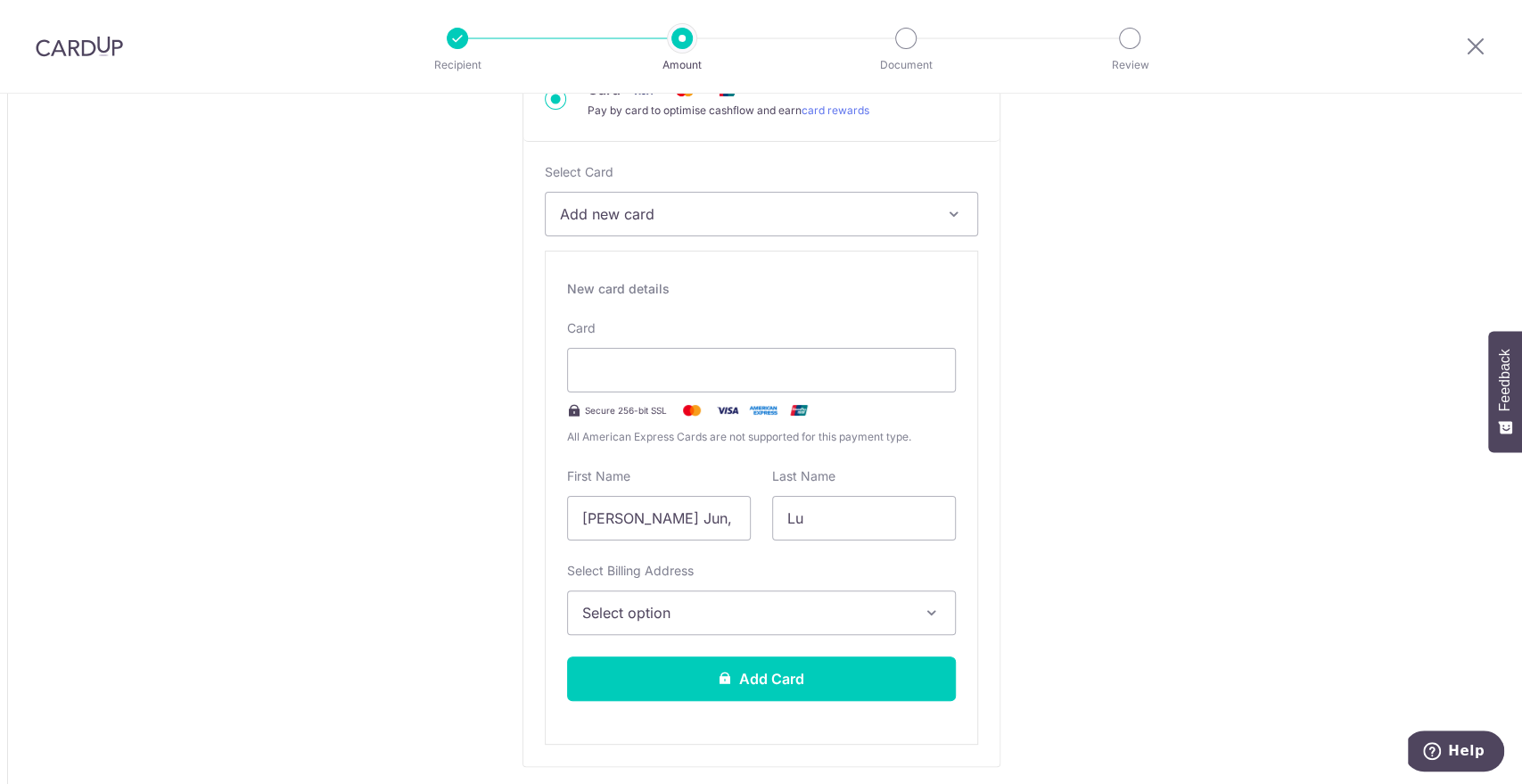
click at [677, 611] on span "Select option" at bounding box center [745, 612] width 326 height 22
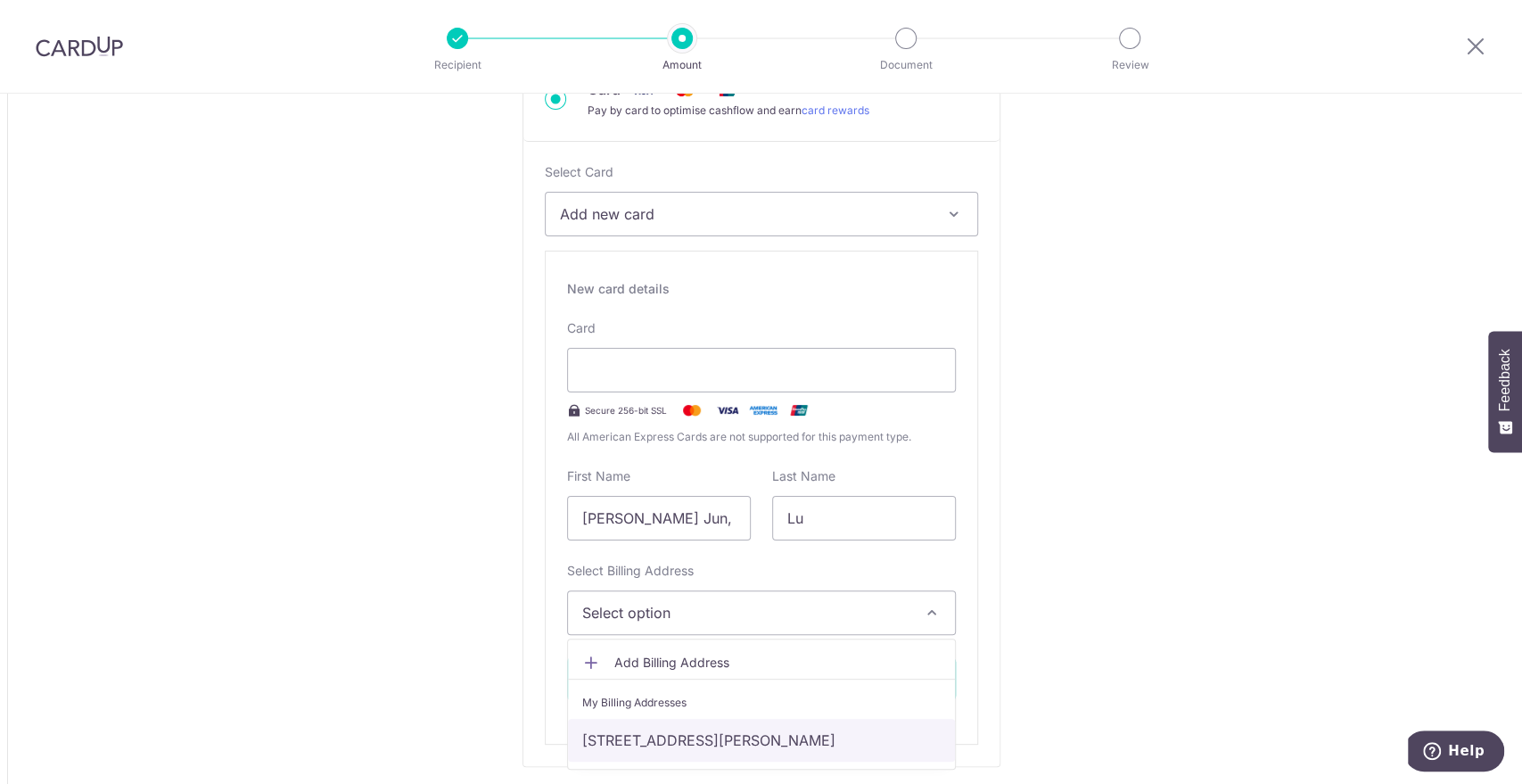
drag, startPoint x: 817, startPoint y: 733, endPoint x: 872, endPoint y: 731, distance: 55.0
click at [817, 733] on link "57 JOO CHIAT PLACE, Singapore, Singapore-427781" at bounding box center [761, 740] width 387 height 42
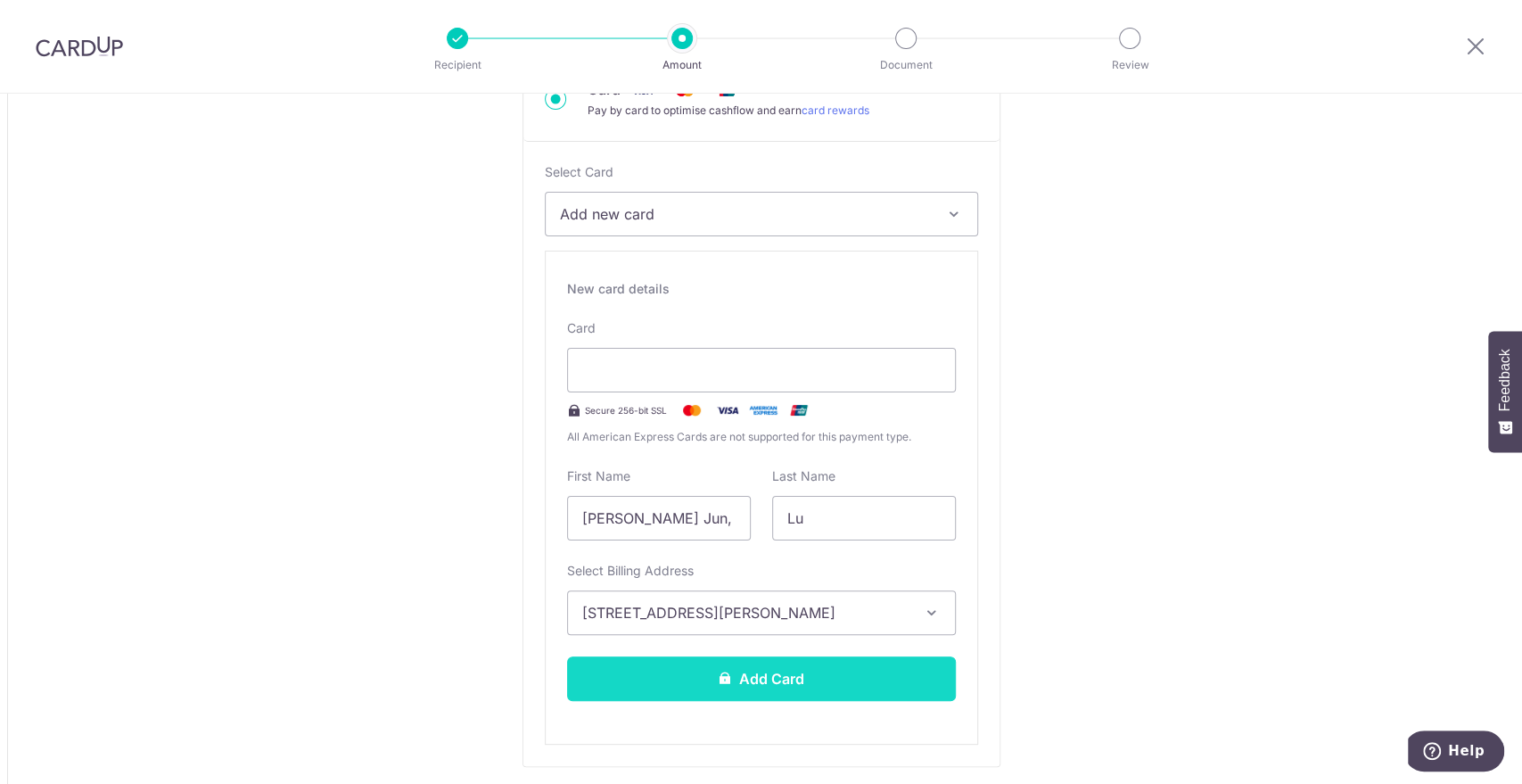
click at [835, 665] on button "Add Card" at bounding box center [761, 678] width 388 height 44
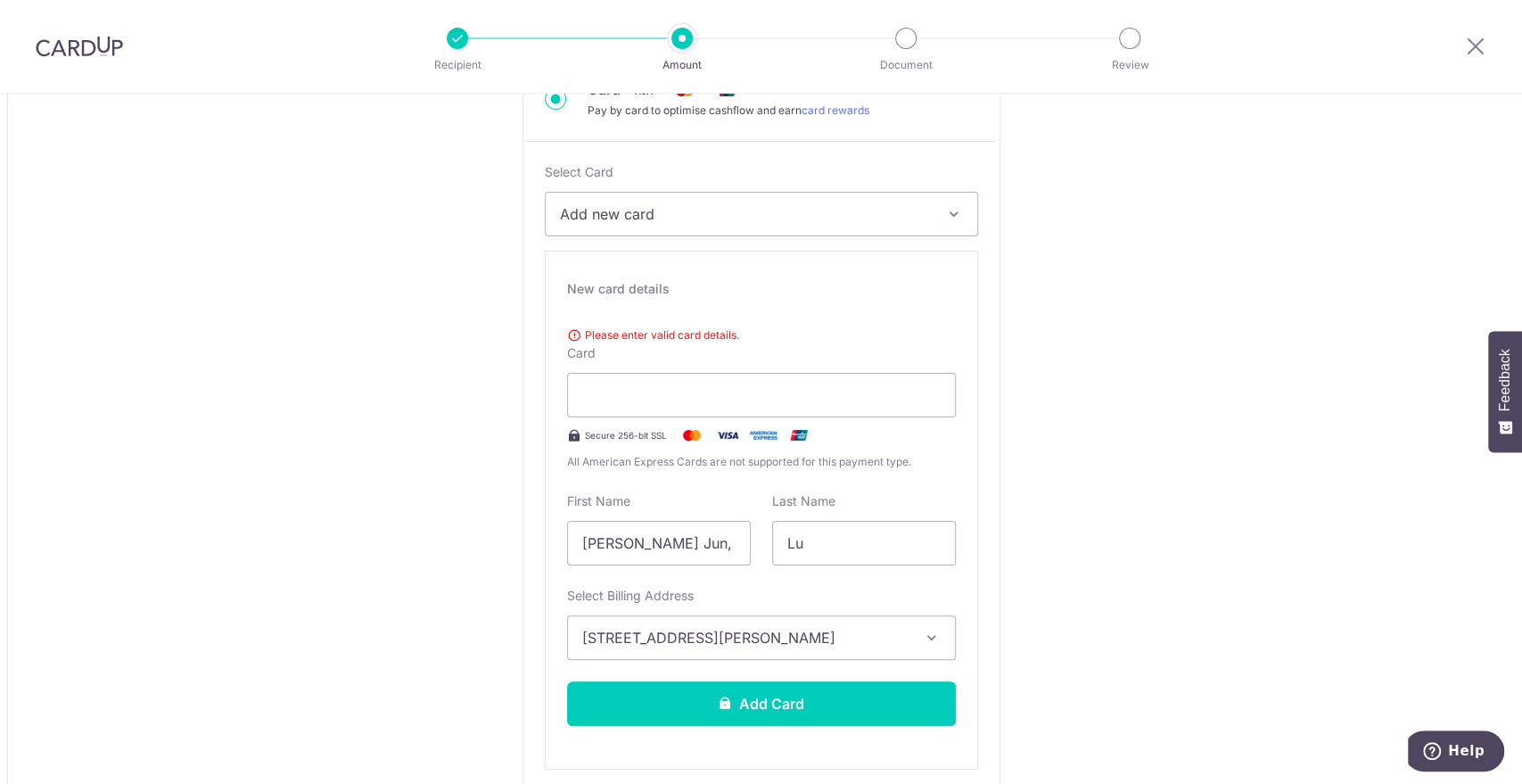
click at [714, 326] on span "Please enter valid card details." at bounding box center [761, 335] width 388 height 18
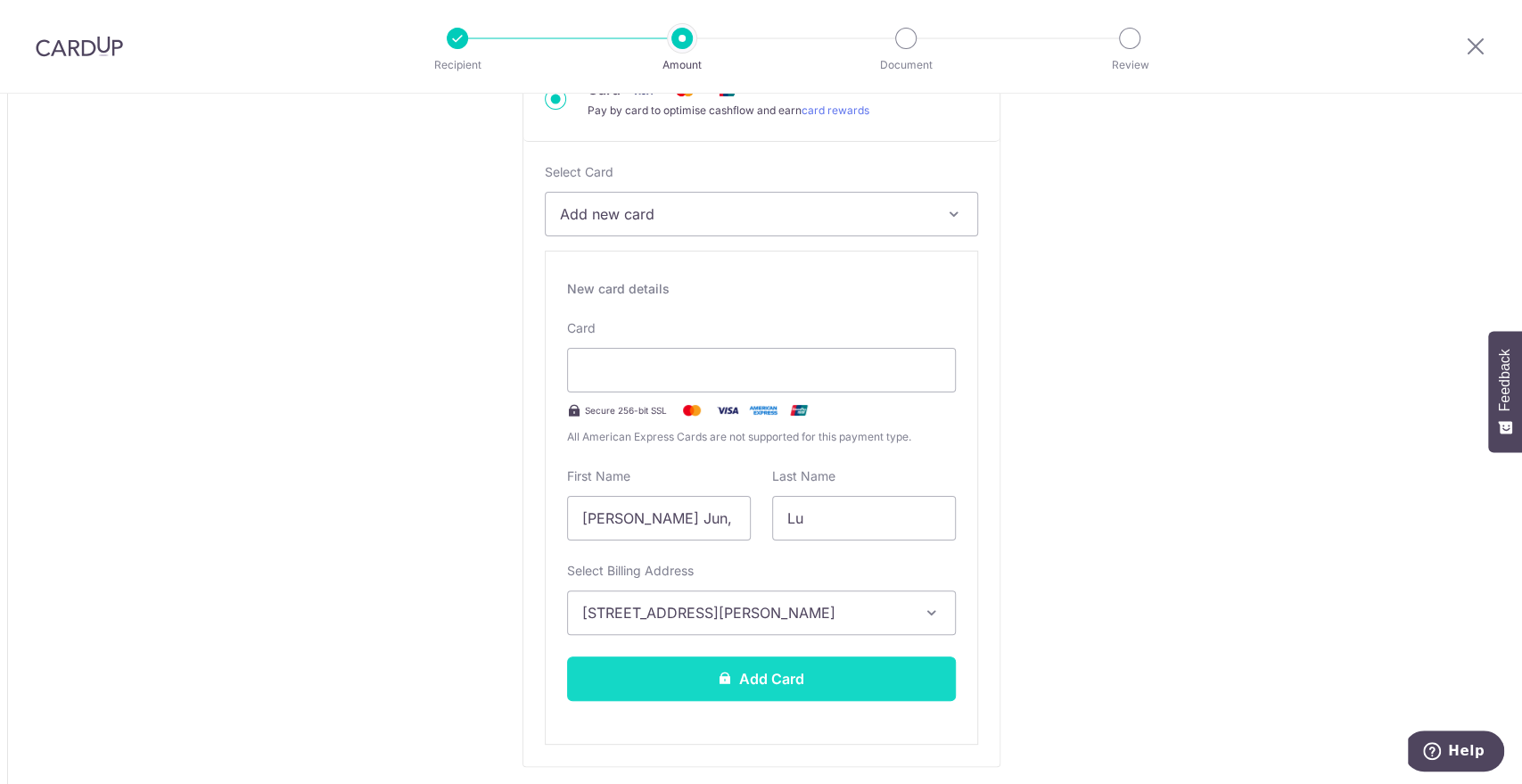
click at [785, 675] on button "Add Card" at bounding box center [761, 678] width 388 height 44
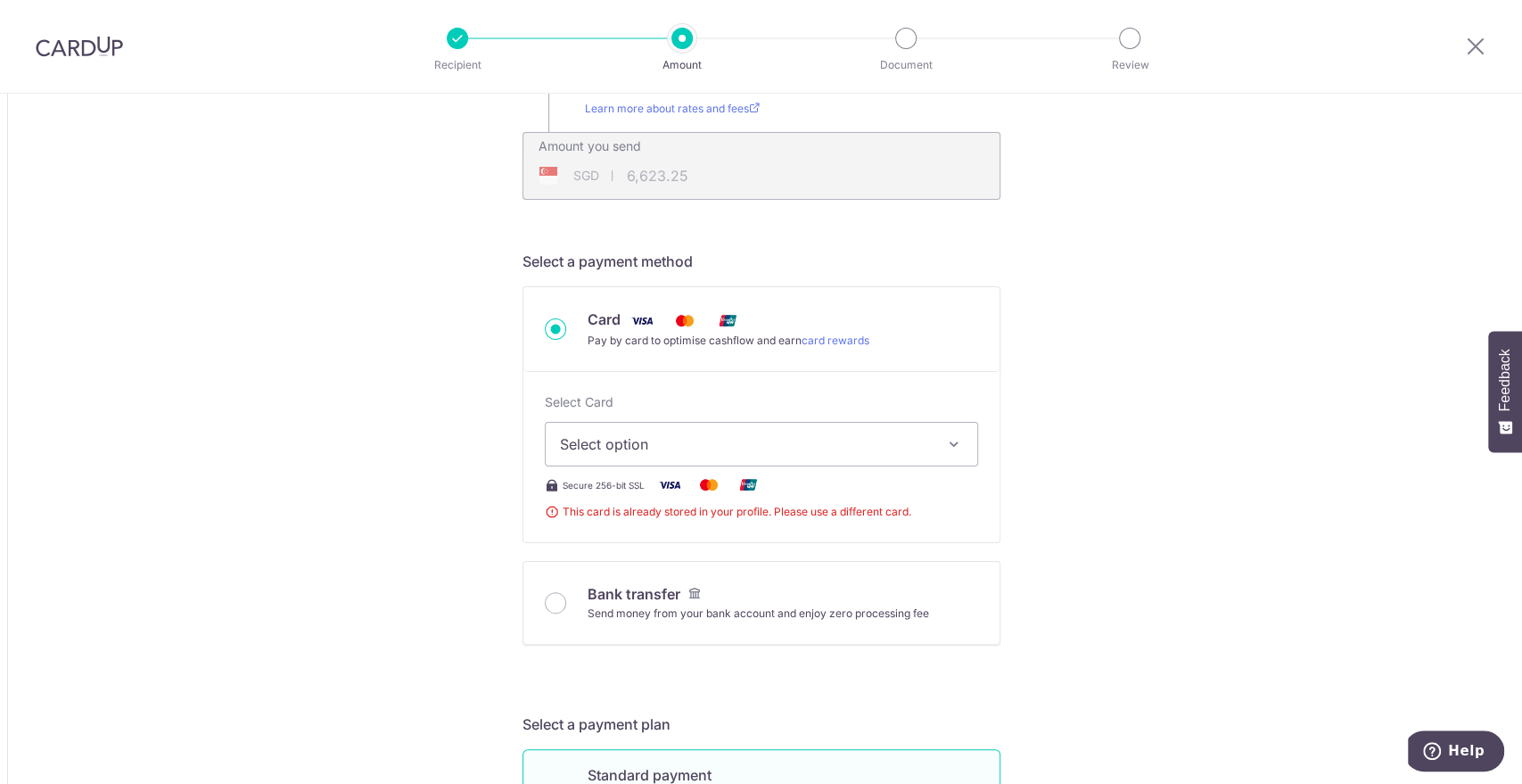
scroll to position [341, 0]
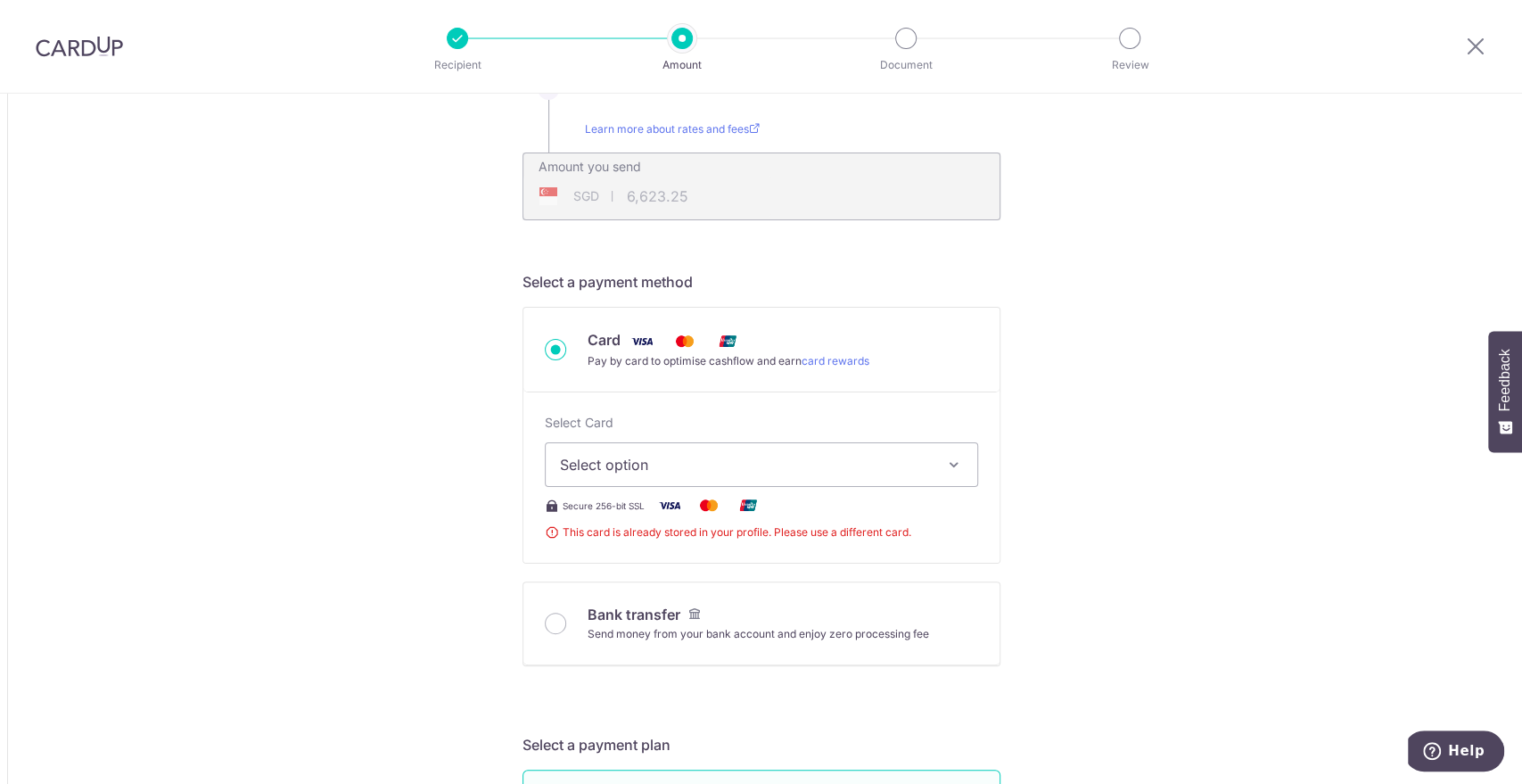
click at [828, 464] on span "Select option" at bounding box center [745, 464] width 371 height 22
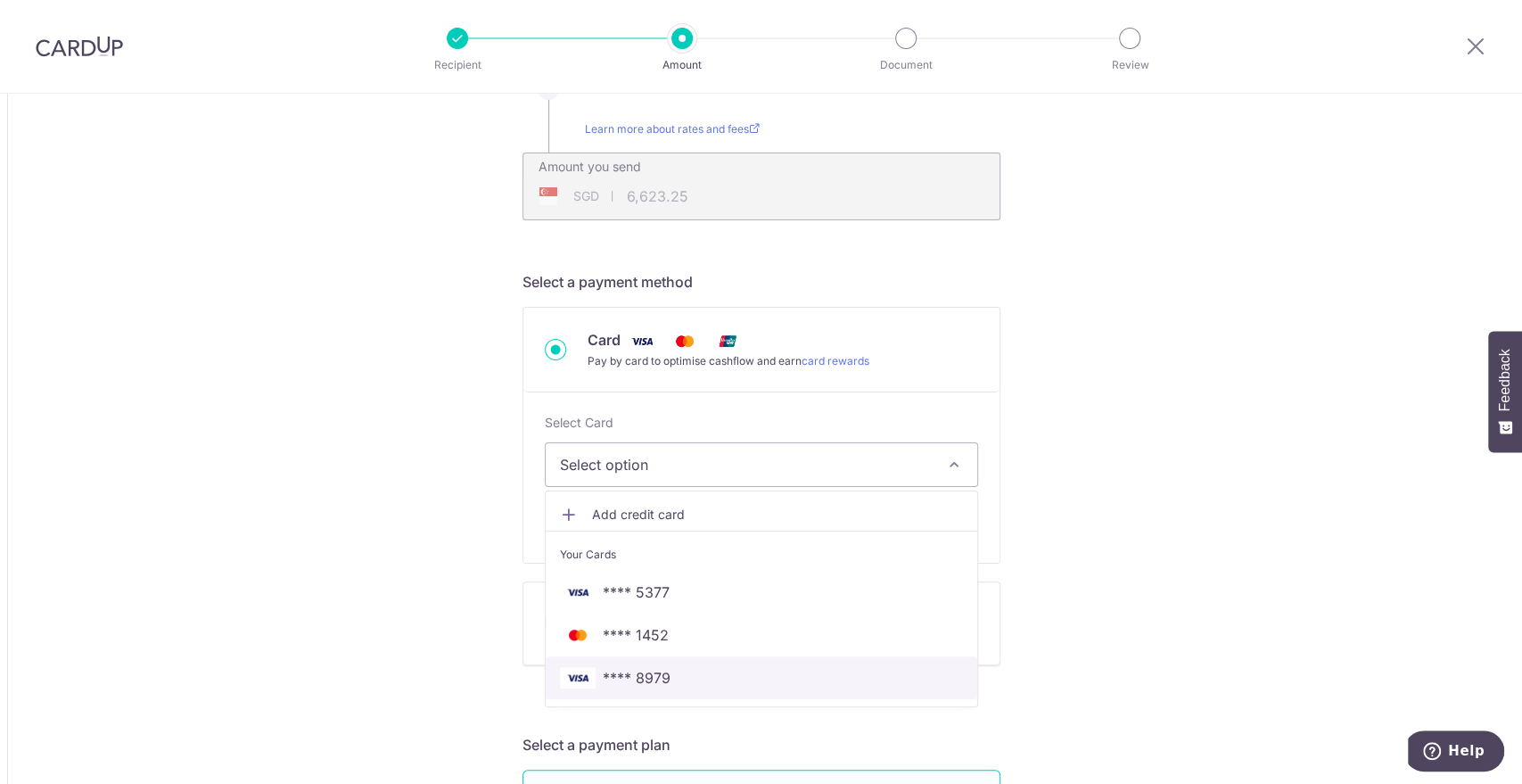
drag, startPoint x: 677, startPoint y: 683, endPoint x: 728, endPoint y: 460, distance: 228.8
click at [677, 683] on span "**** 8979" at bounding box center [761, 677] width 403 height 22
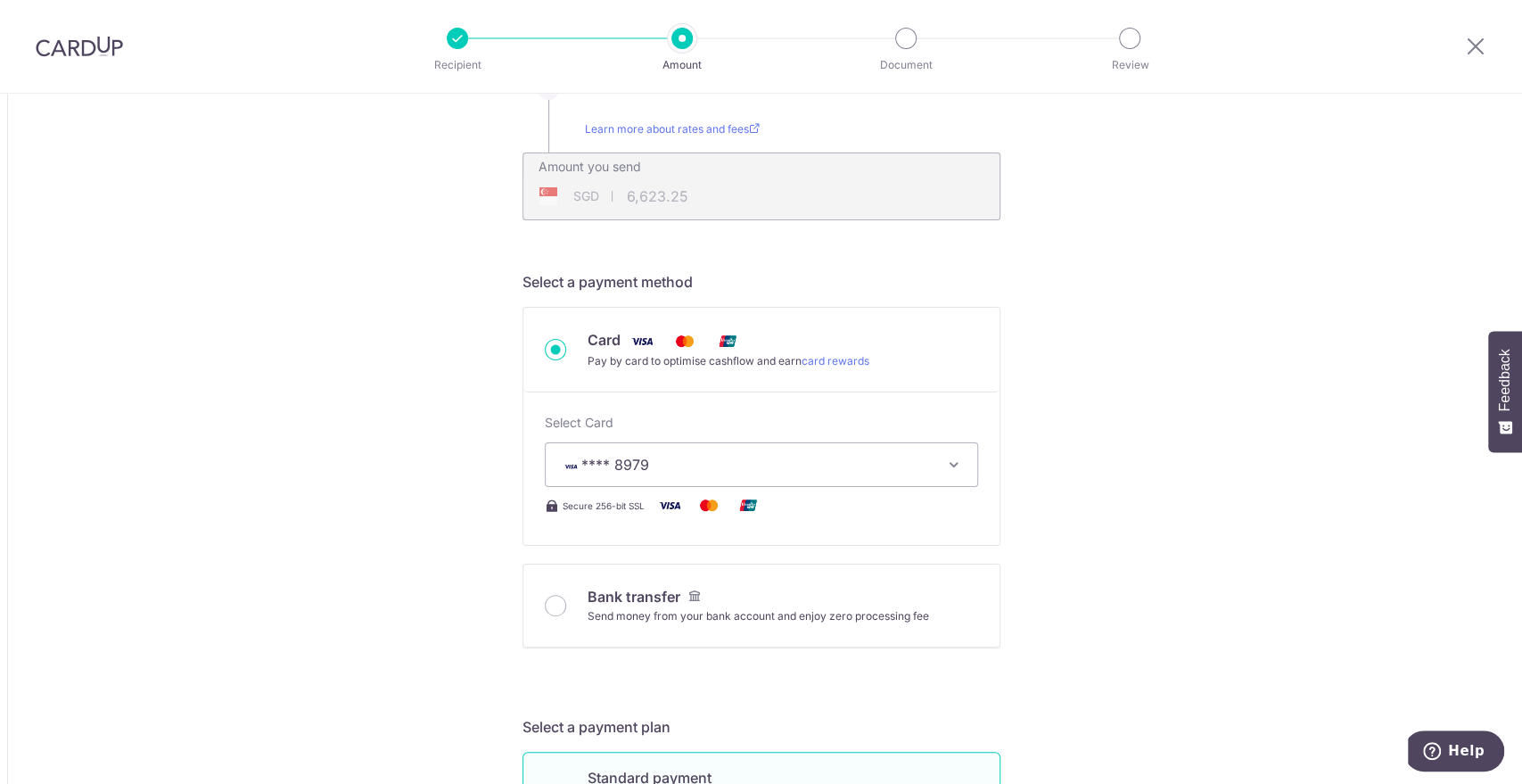
type input "5,120.51"
type input "6,623.21"
click at [728, 460] on span "**** 8979" at bounding box center [745, 464] width 371 height 22
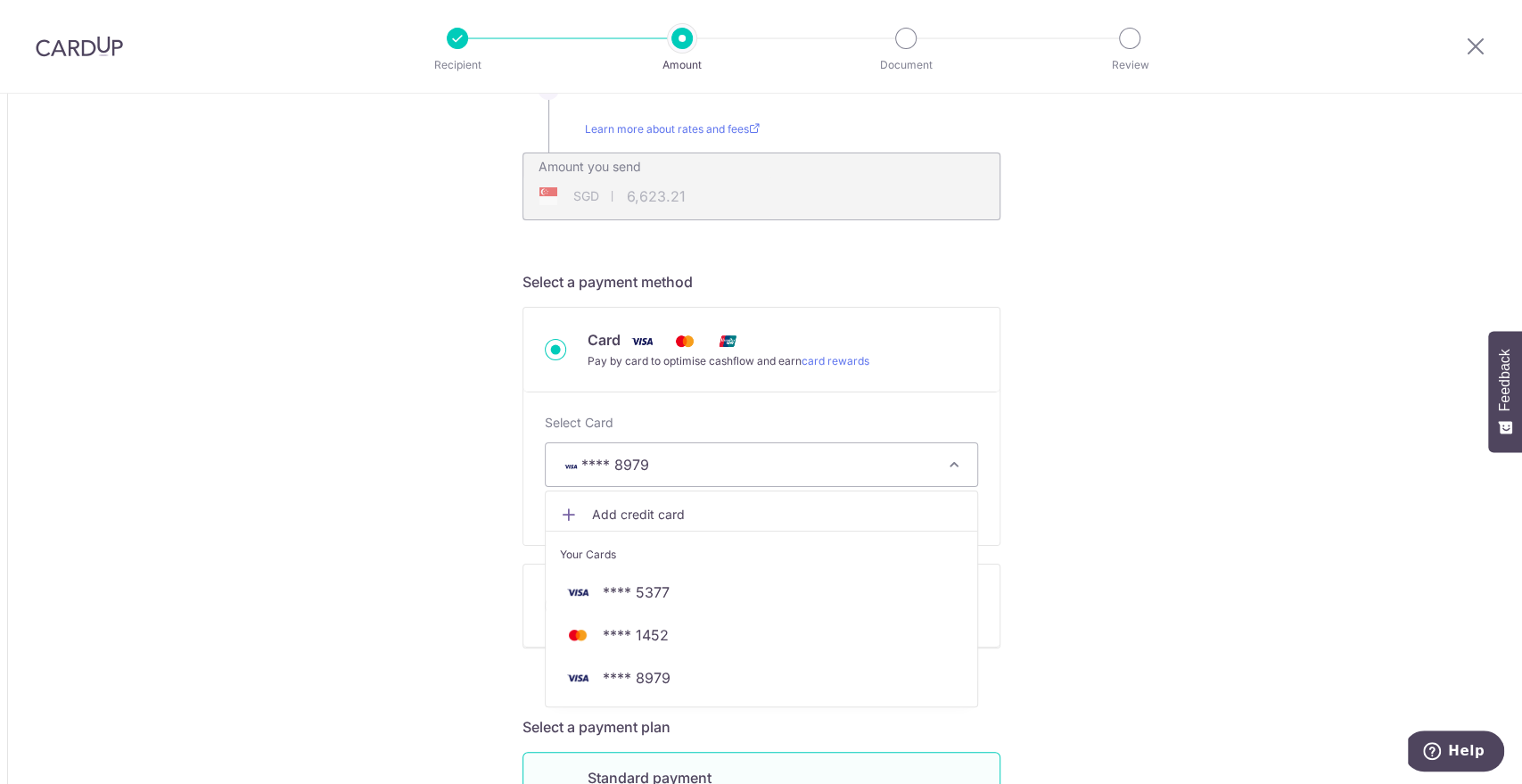
click at [728, 460] on span "**** 8979" at bounding box center [745, 464] width 371 height 22
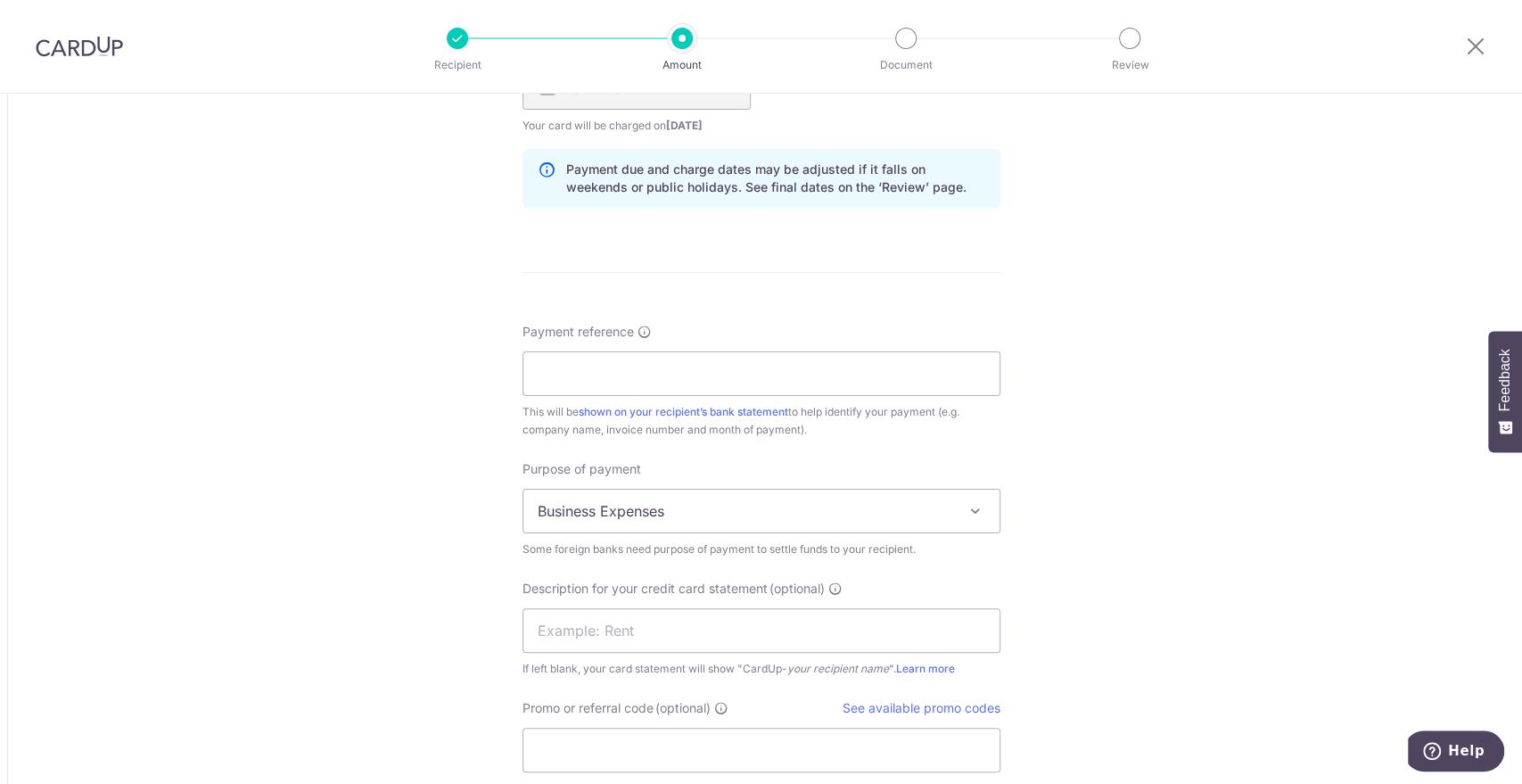
scroll to position [1362, 0]
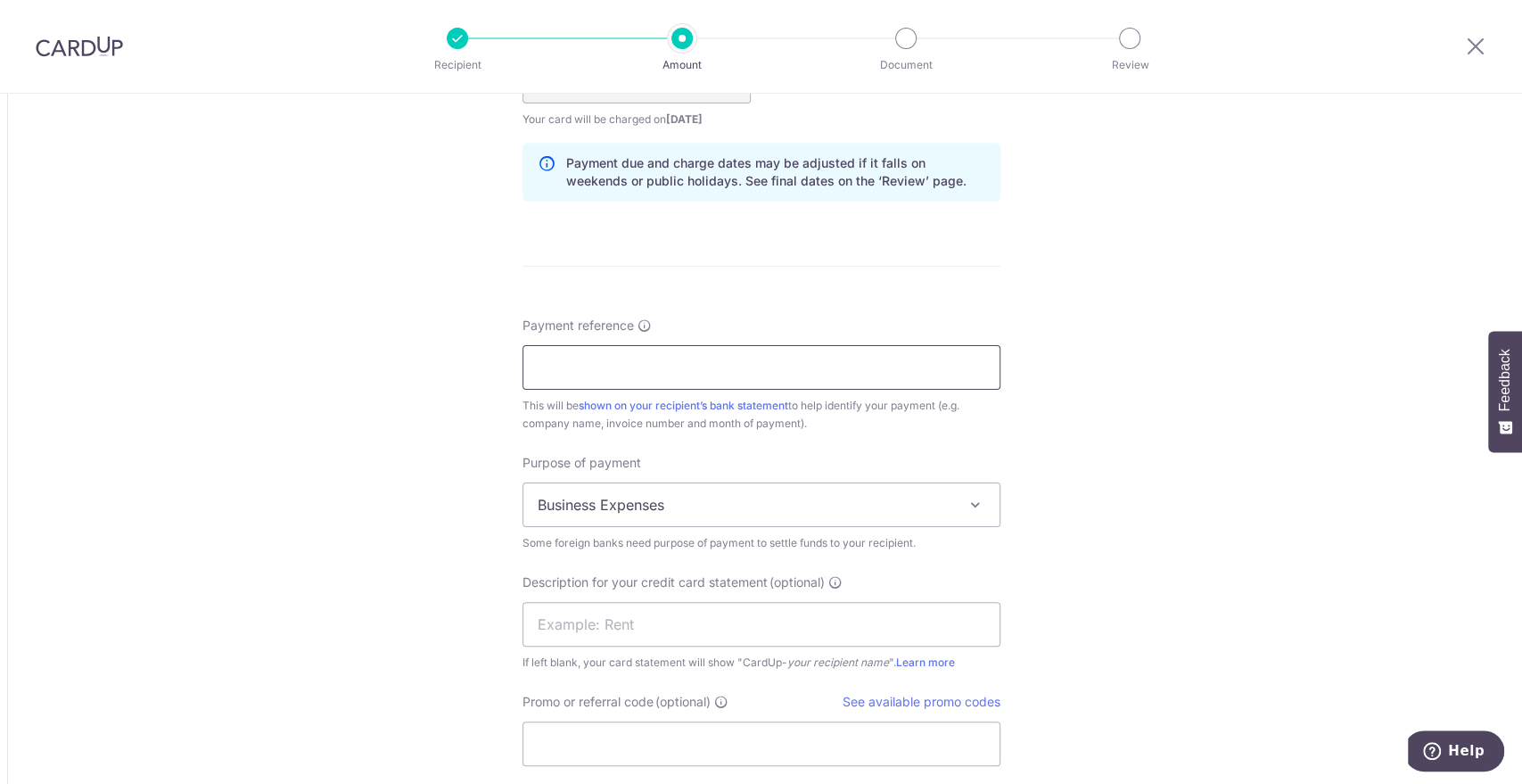
click at [777, 348] on input "Payment reference" at bounding box center [761, 367] width 478 height 44
paste input "INV-3183"
paste input "3202"
type input "INV-3183-3202"
click at [694, 492] on span "Business Expenses" at bounding box center [761, 504] width 476 height 42
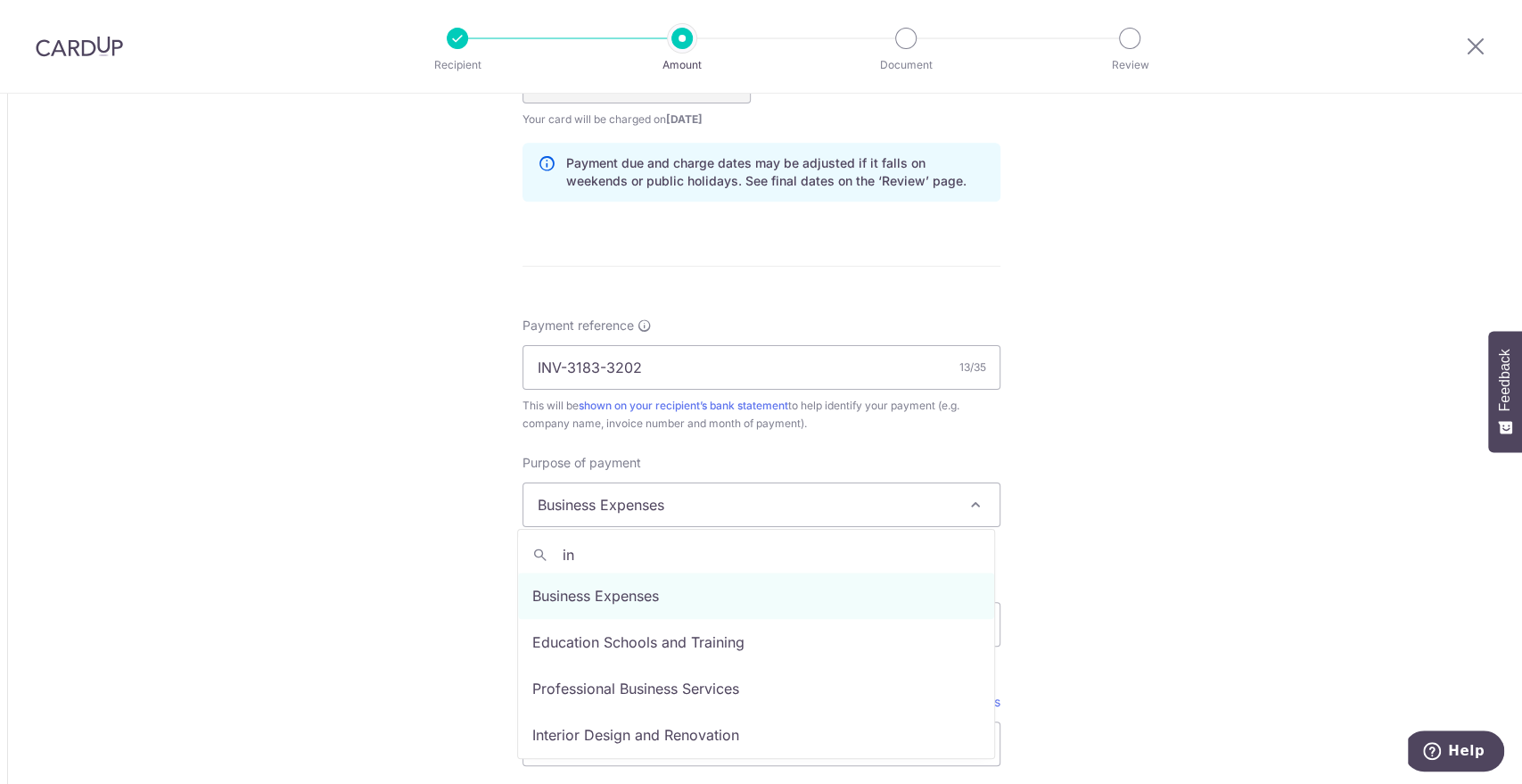
type input "i"
select select "Goods Purchased"
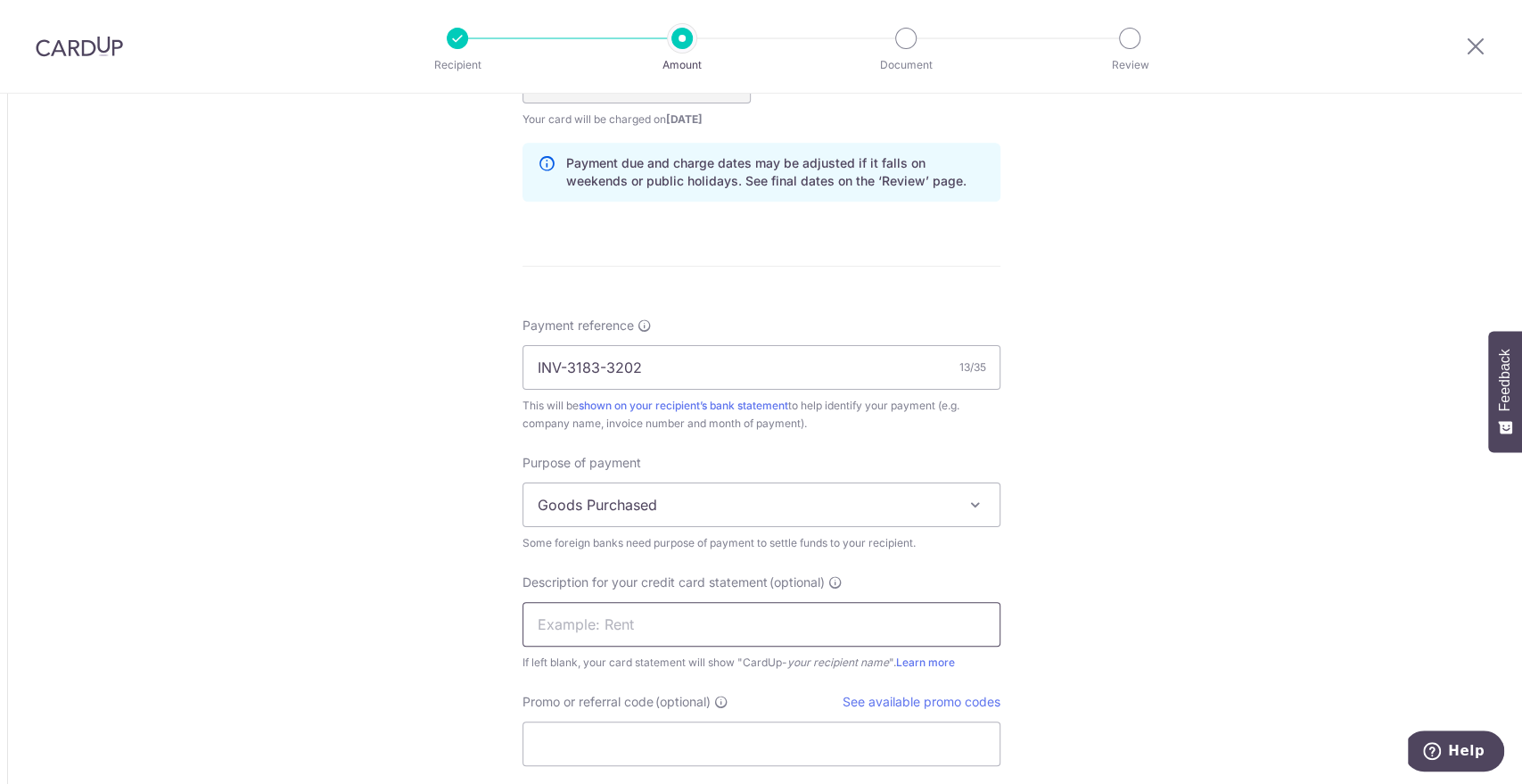
click at [648, 633] on input "text" at bounding box center [761, 623] width 478 height 44
drag, startPoint x: 608, startPoint y: 621, endPoint x: 399, endPoint y: 612, distance: 209.2
paste input "Moment Inc"
type input "Moment Inc"
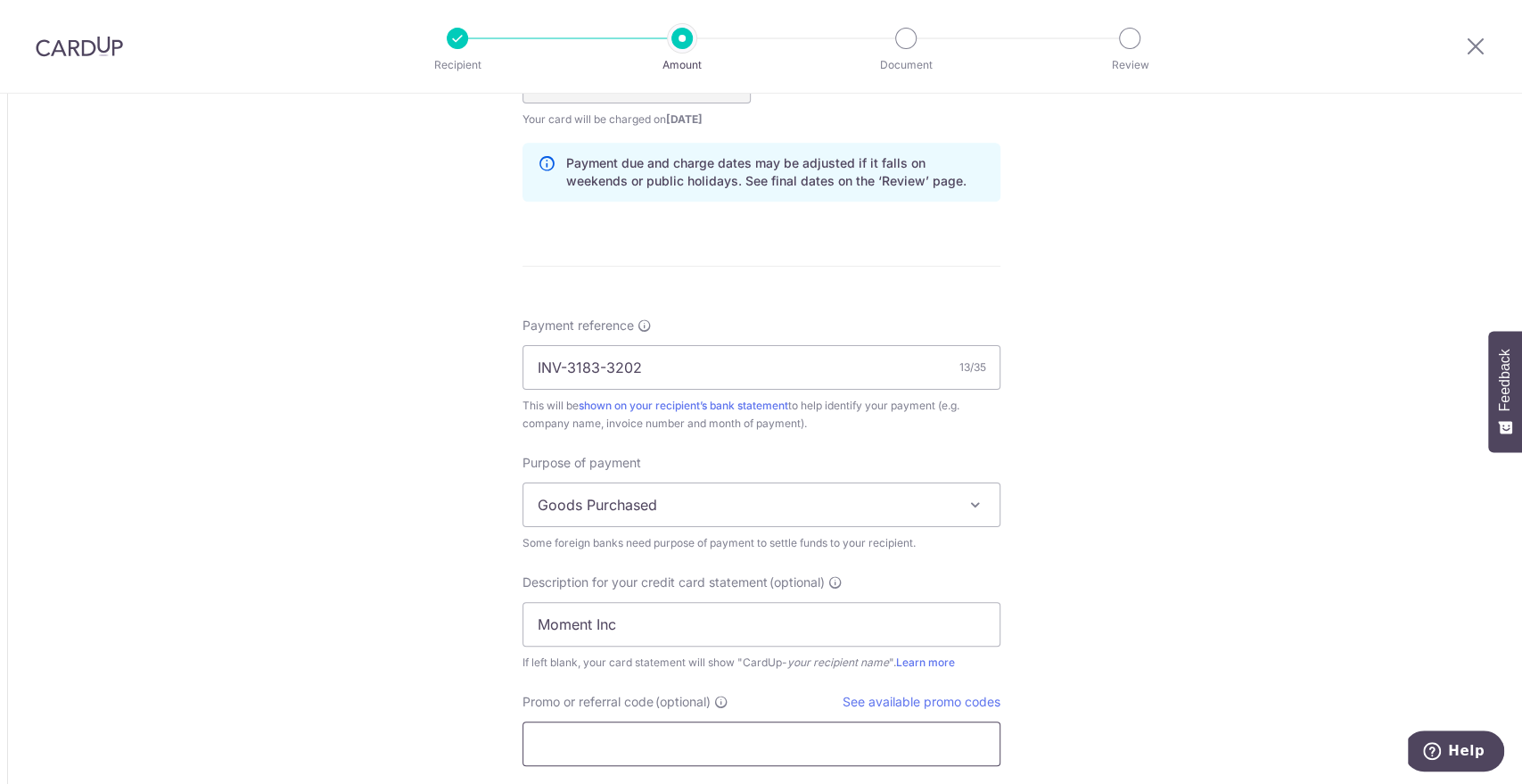
click at [605, 747] on input "Promo or referral code (optional)" at bounding box center [761, 743] width 478 height 44
type input "BC177"
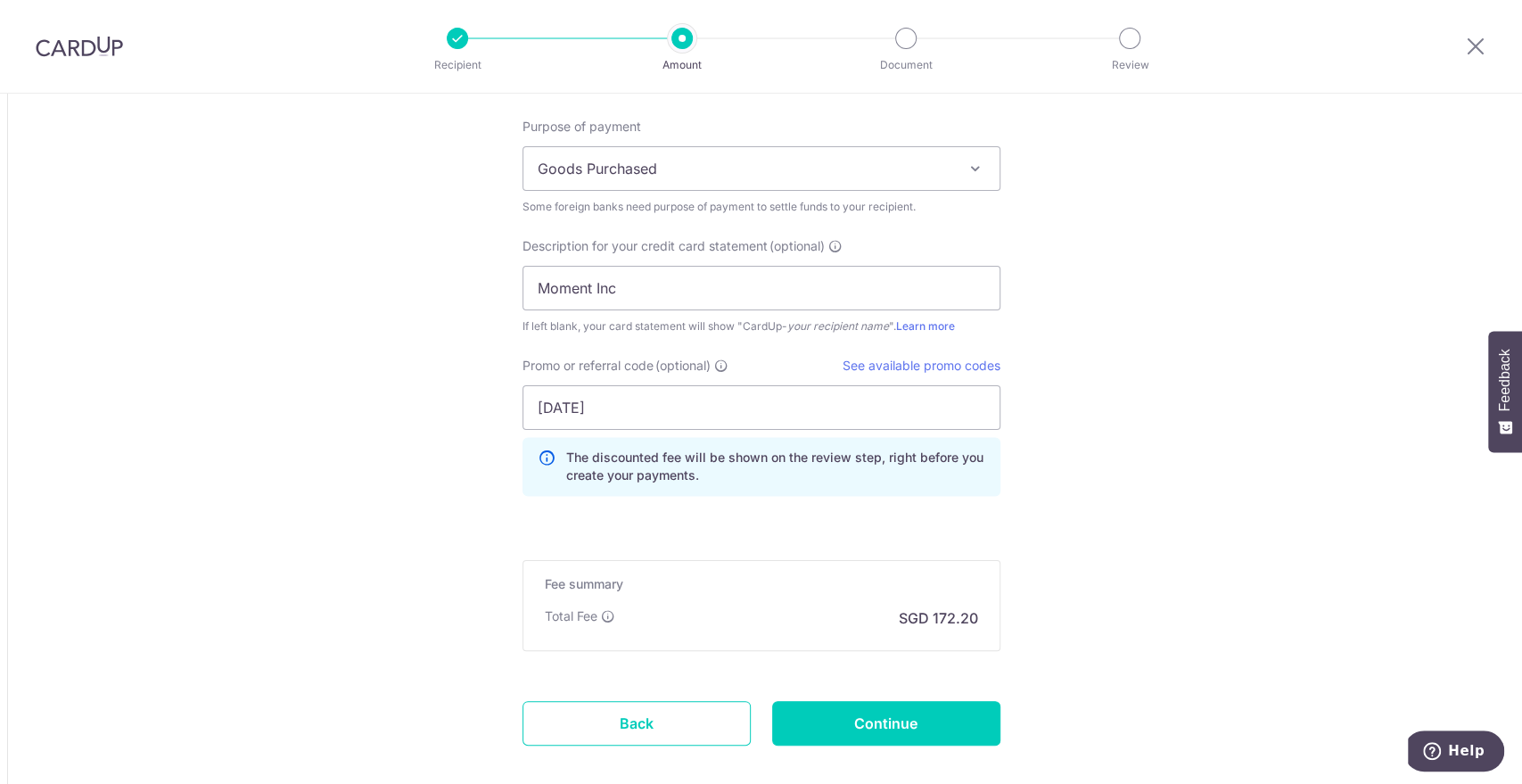
scroll to position [1782, 0]
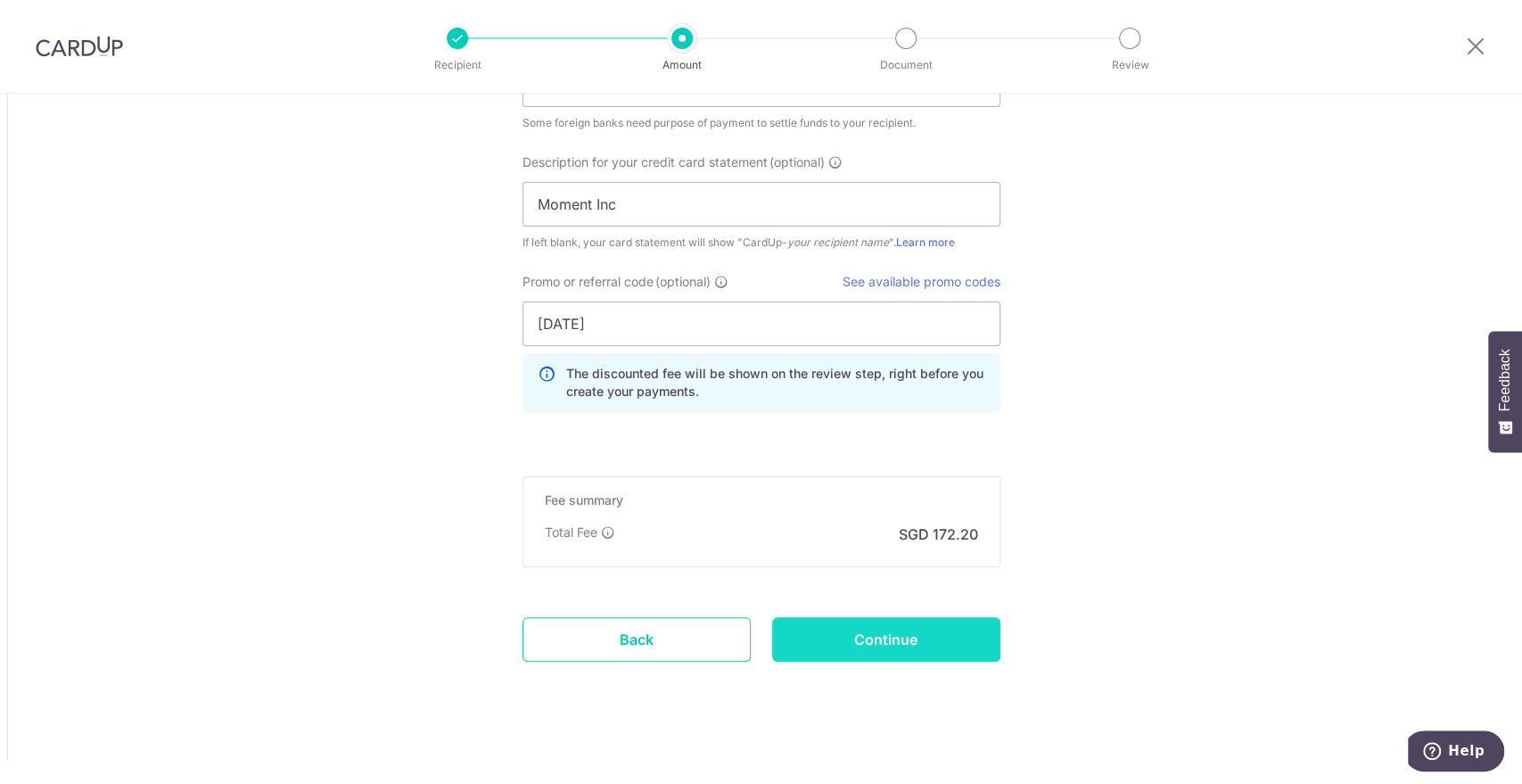
click at [912, 649] on input "Continue" at bounding box center [886, 639] width 229 height 44
type input "Create Schedule"
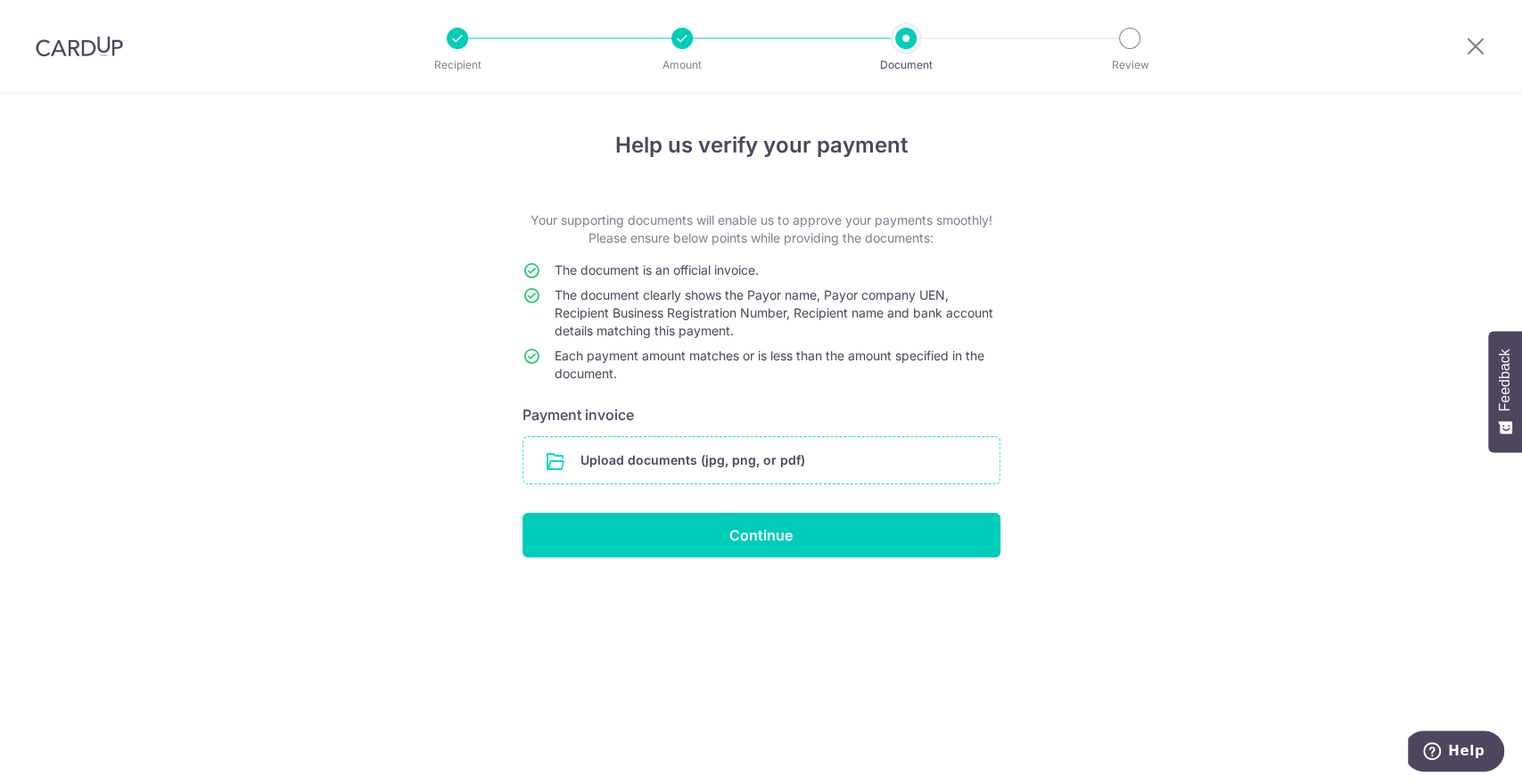
click at [651, 476] on input "file" at bounding box center [761, 460] width 476 height 46
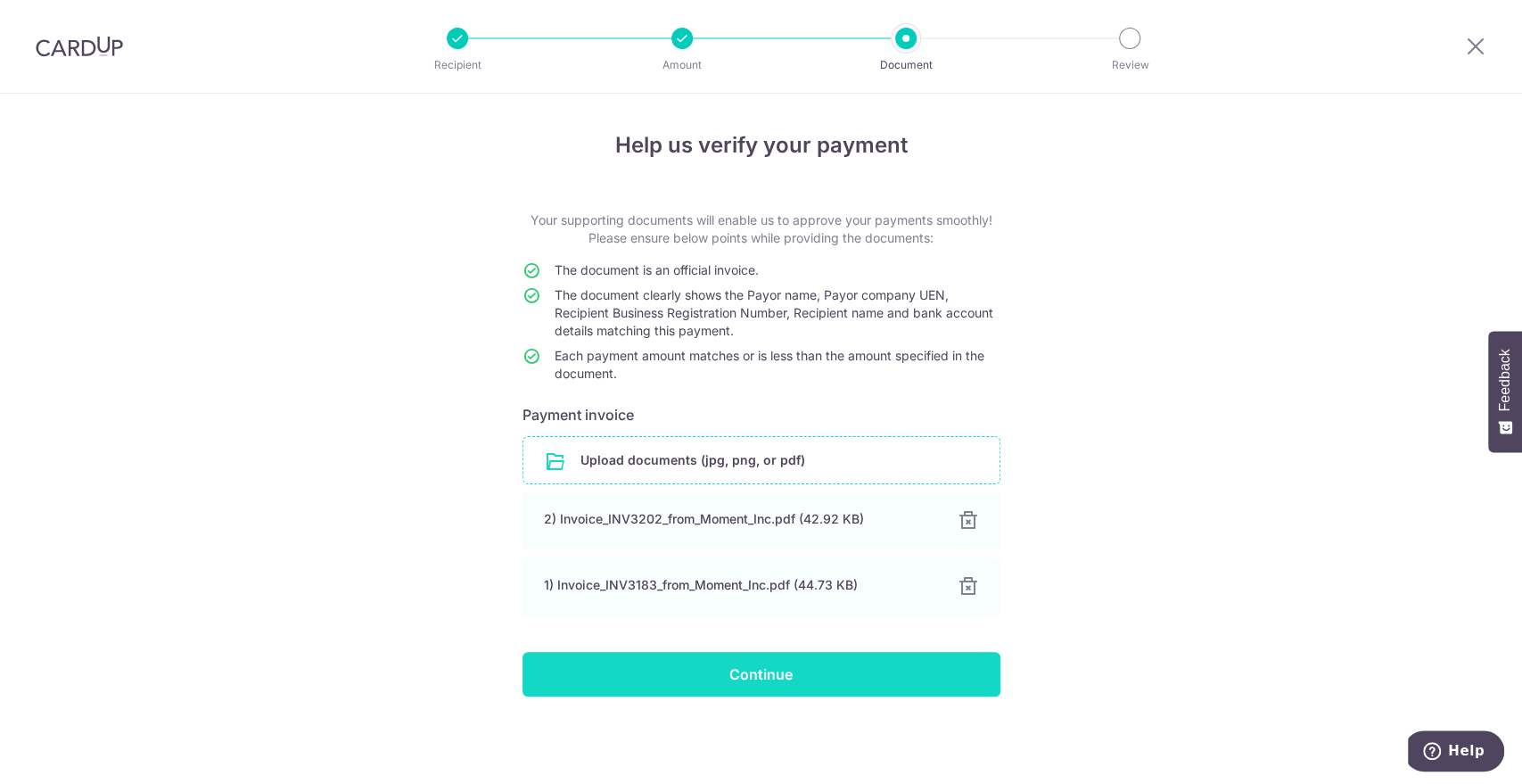
click at [877, 656] on input "Continue" at bounding box center [761, 674] width 478 height 44
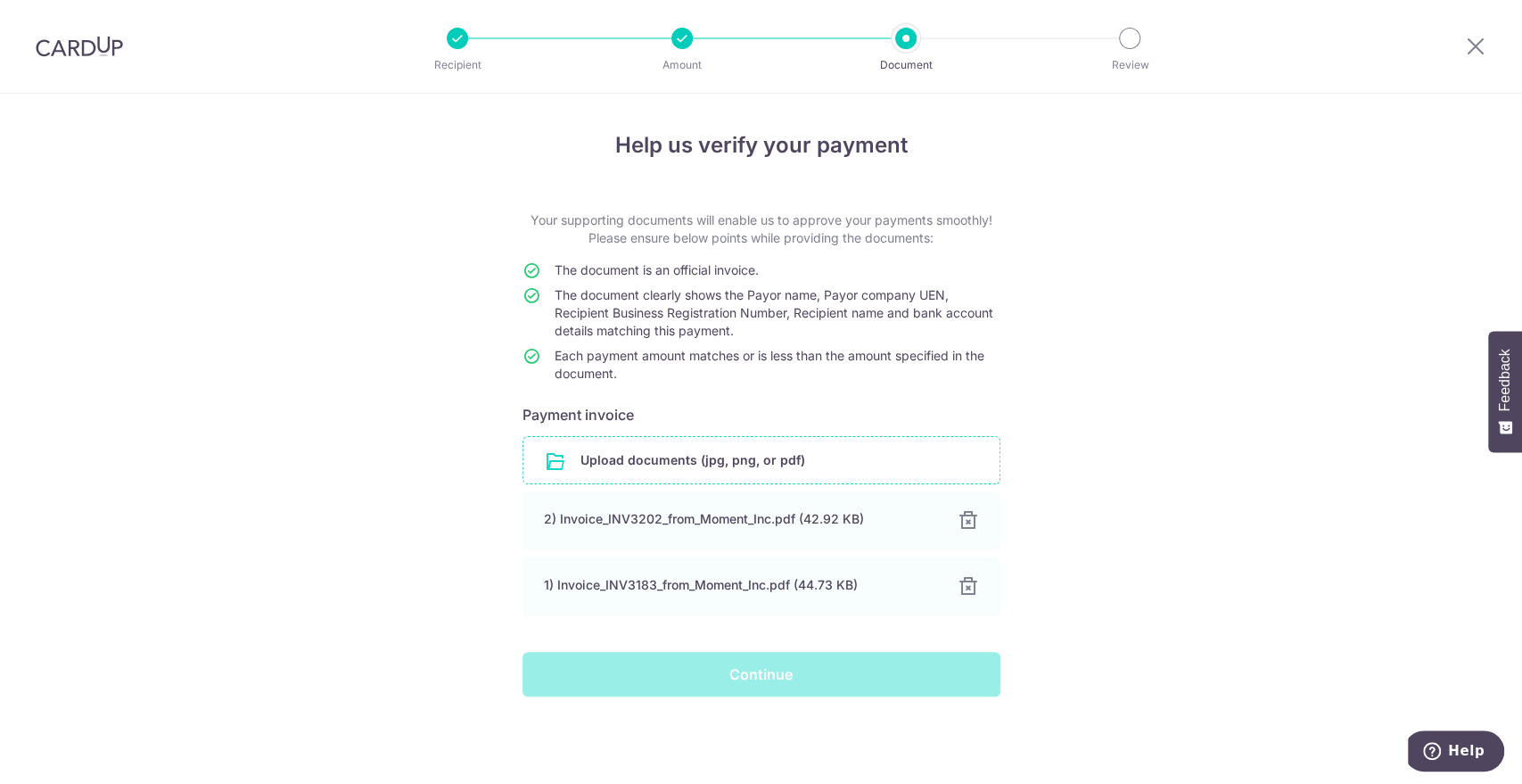
click at [792, 291] on span "The document clearly shows the Payor name, Payor company UEN, Recipient Busines…" at bounding box center [774, 313] width 439 height 51
click at [1342, 558] on div "Help us verify your payment Your supporting documents will enable us to approve…" at bounding box center [761, 439] width 1522 height 690
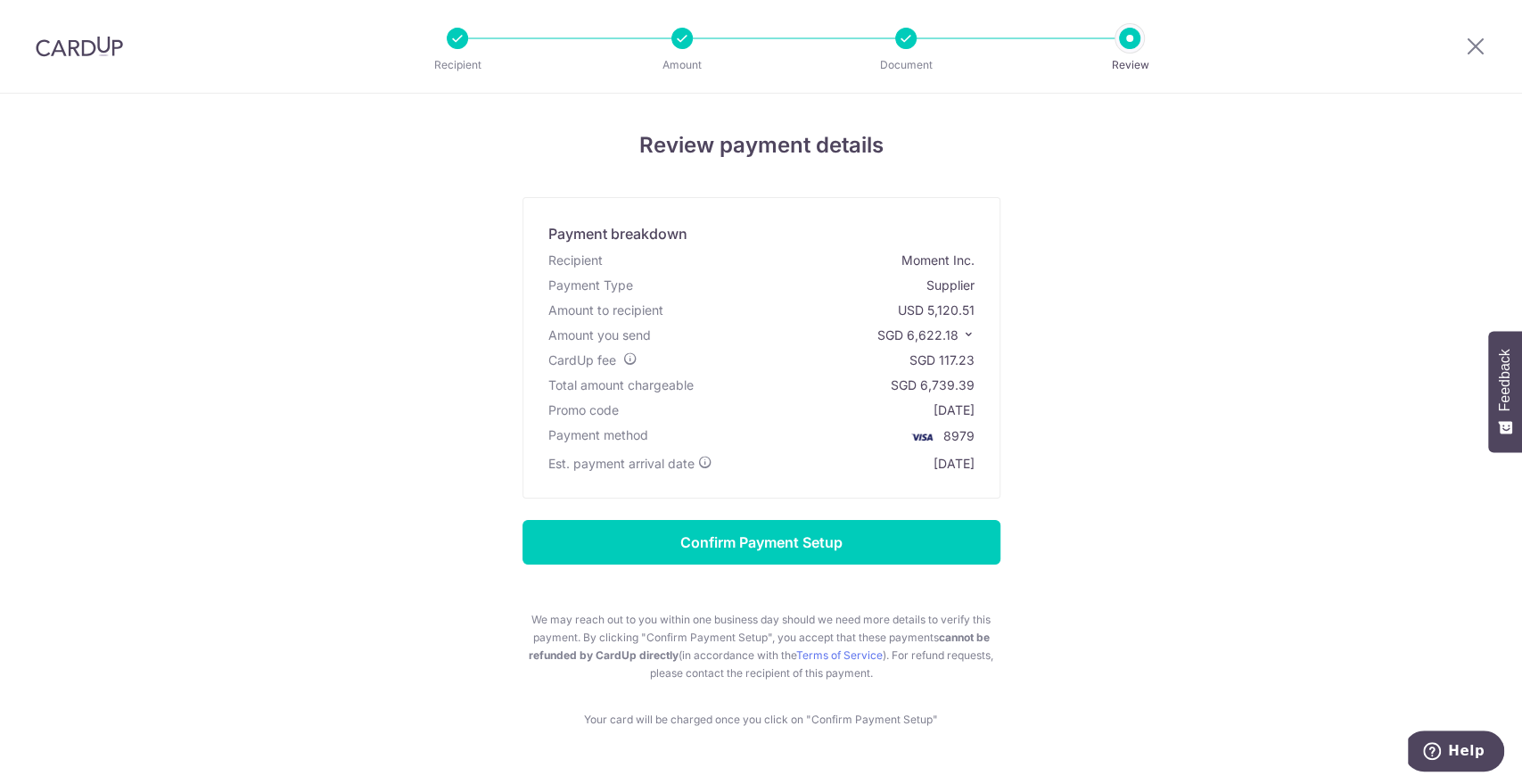
click at [938, 382] on div "SGD 6,739.39" at bounding box center [932, 386] width 84 height 18
copy div "6,739.39"
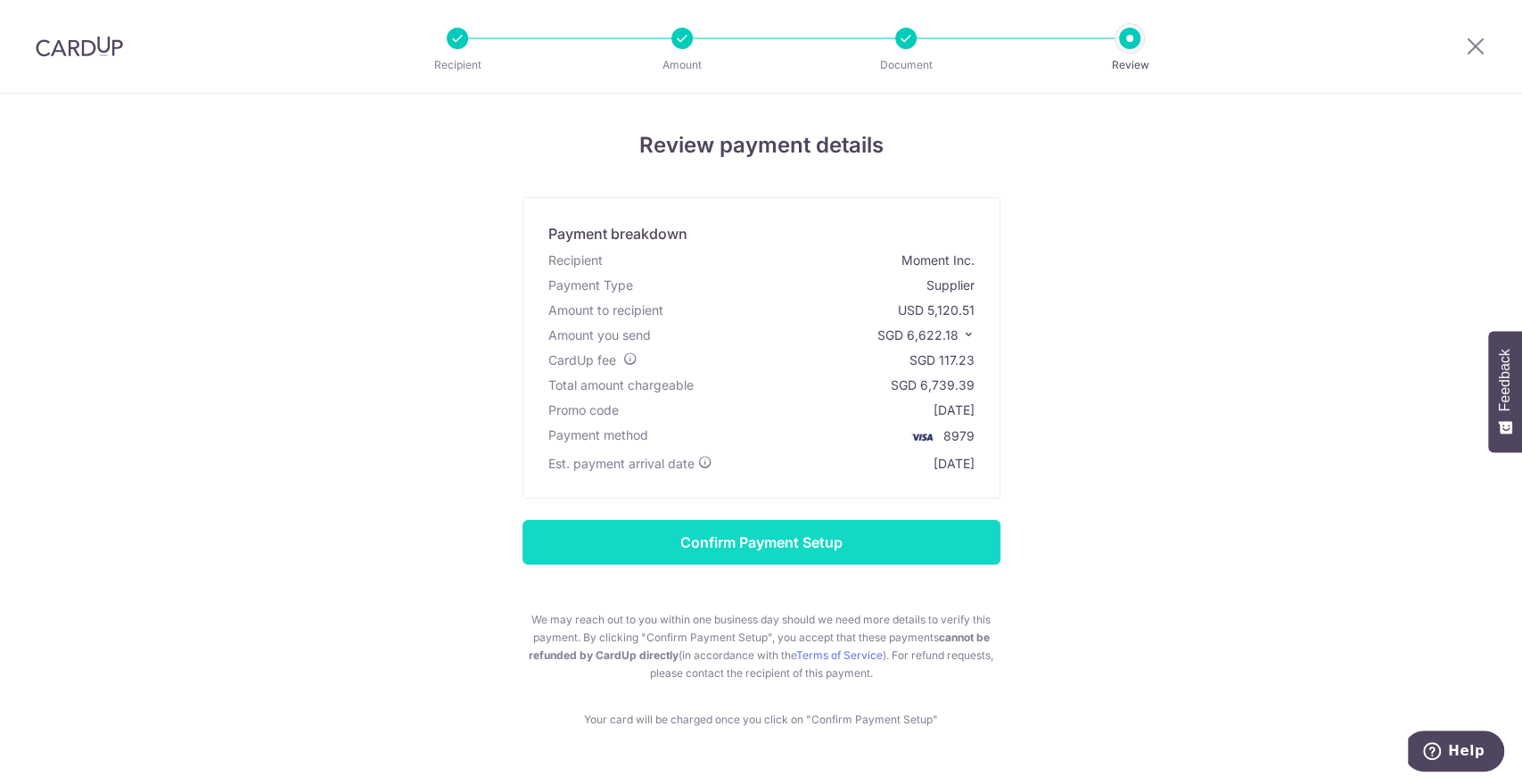
click at [932, 555] on input "Confirm Payment Setup" at bounding box center [761, 542] width 478 height 44
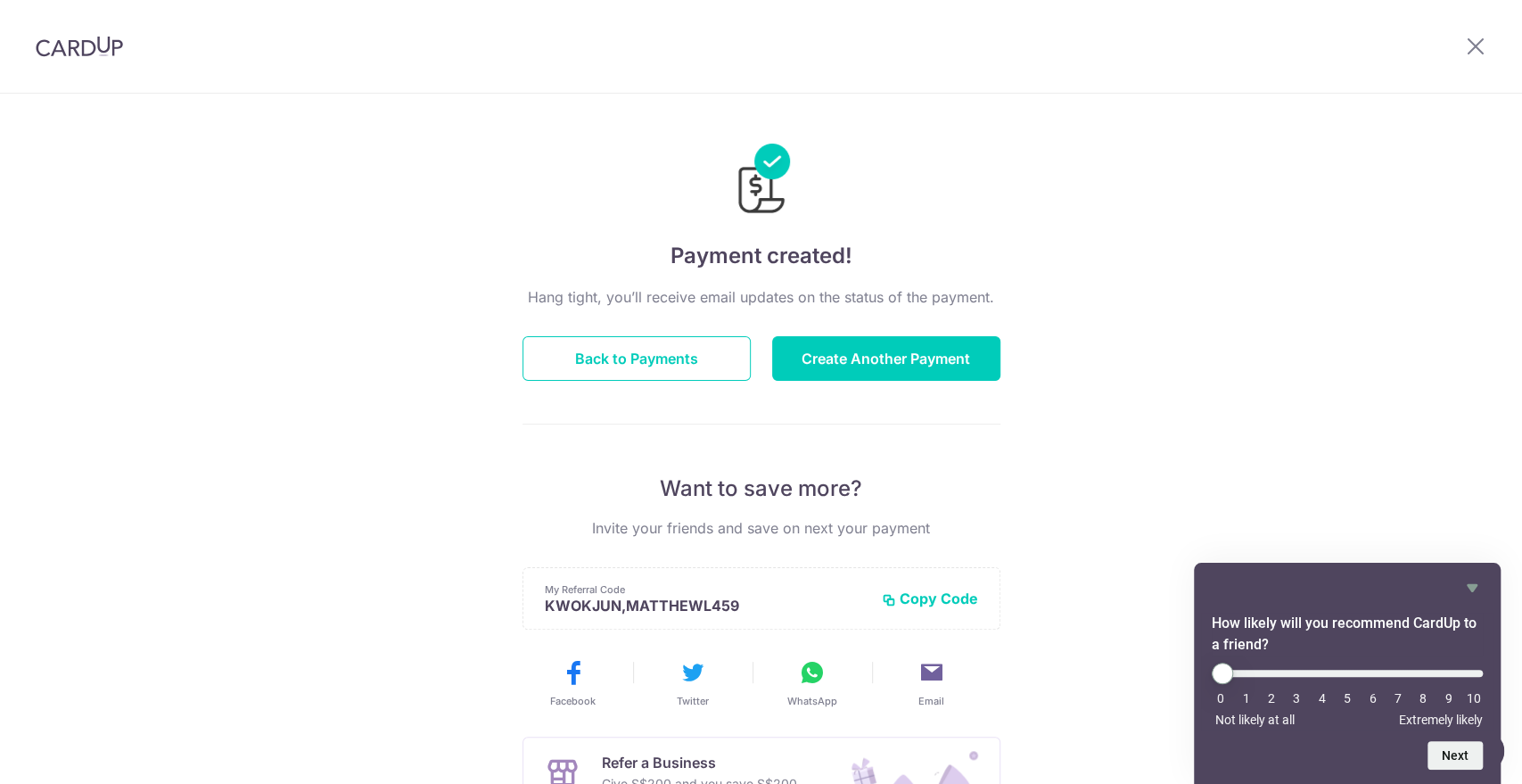
click at [1460, 49] on div at bounding box center [1475, 46] width 93 height 93
click at [1487, 46] on div at bounding box center [1475, 46] width 93 height 93
click at [1474, 45] on icon at bounding box center [1476, 45] width 22 height 23
